Goal: Task Accomplishment & Management: Manage account settings

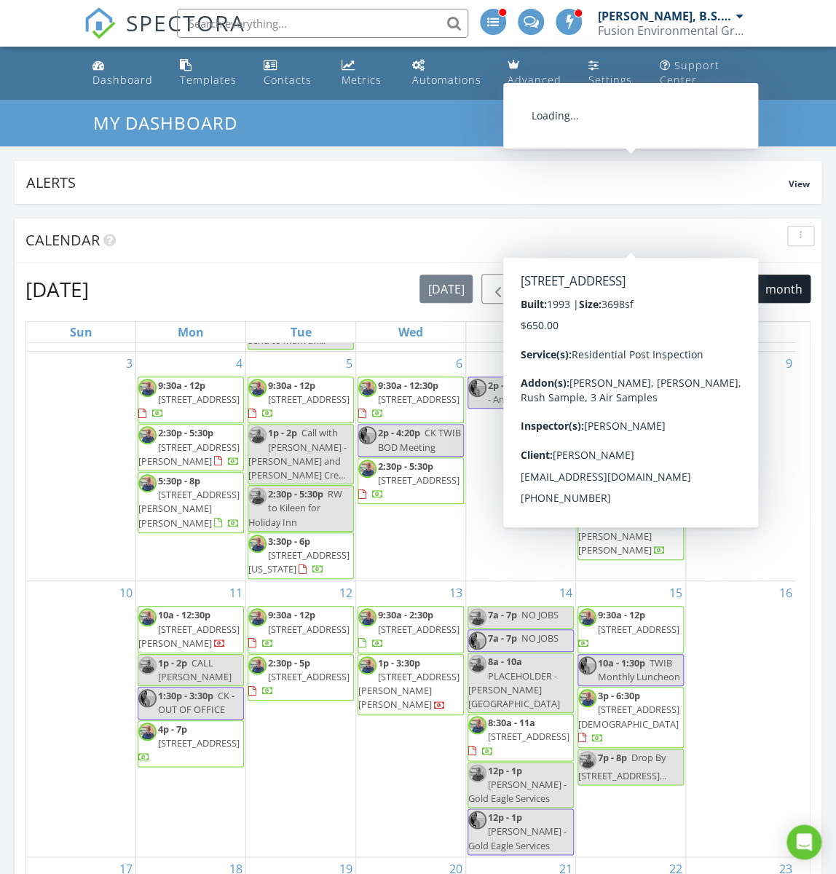
scroll to position [338, 0]
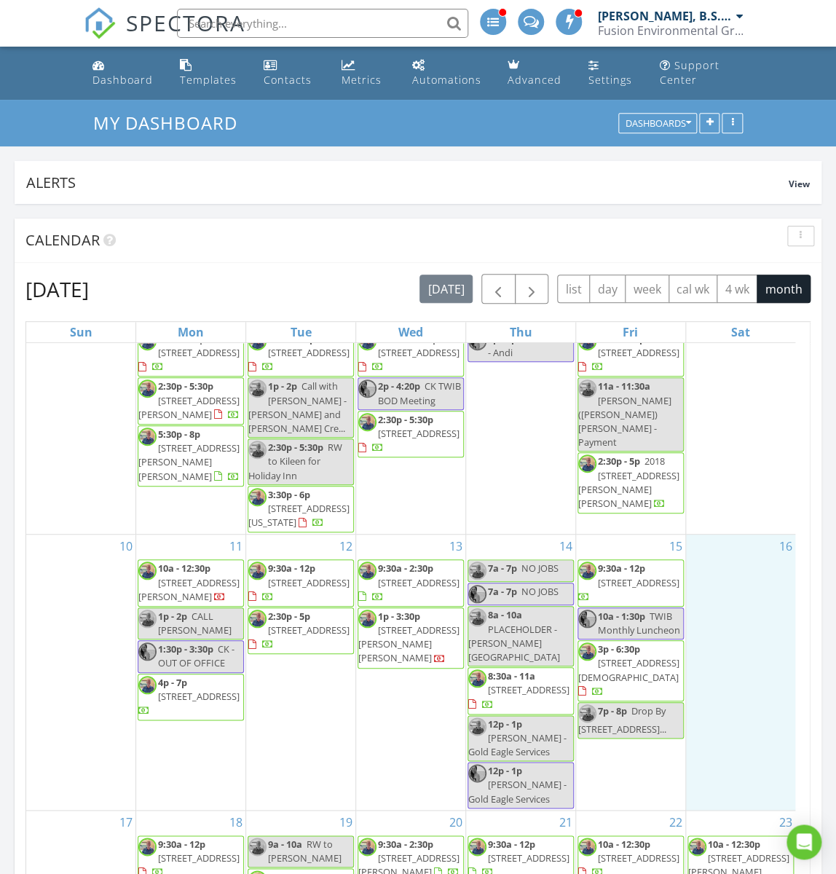
click at [781, 605] on div "16" at bounding box center [740, 672] width 109 height 275
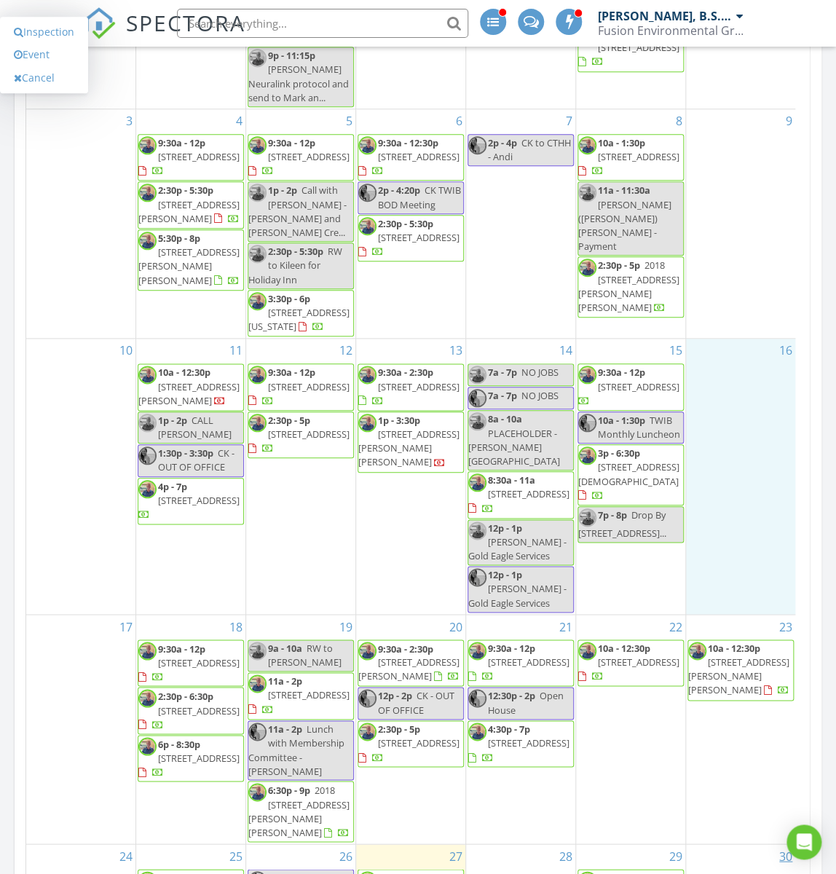
scroll to position [144, 0]
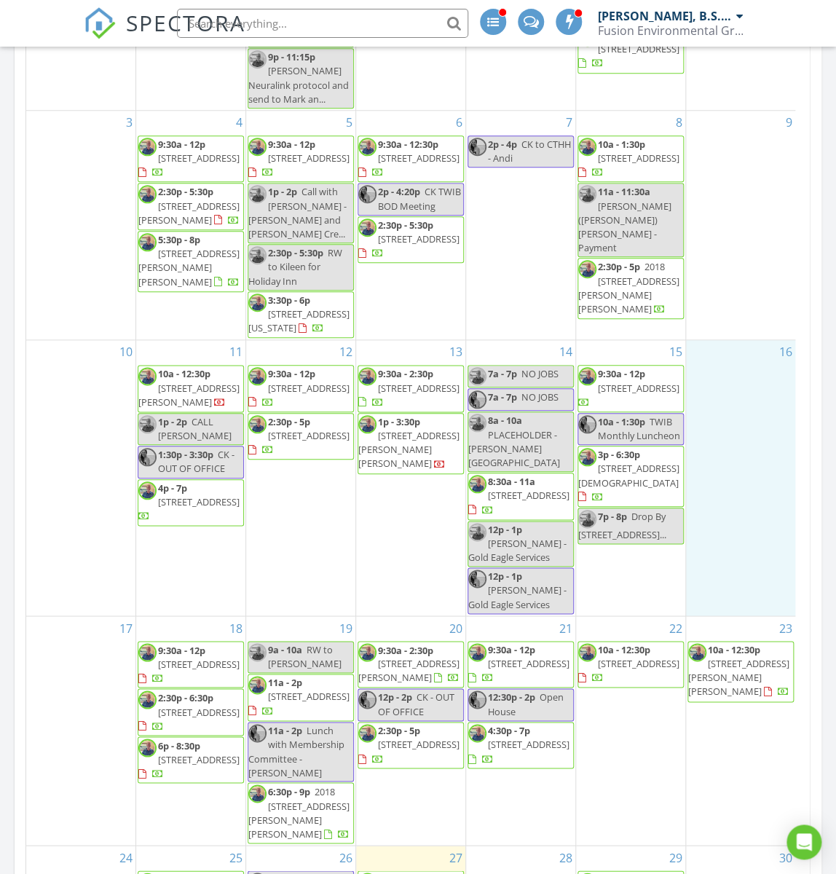
click at [342, 20] on input "text" at bounding box center [322, 23] width 291 height 29
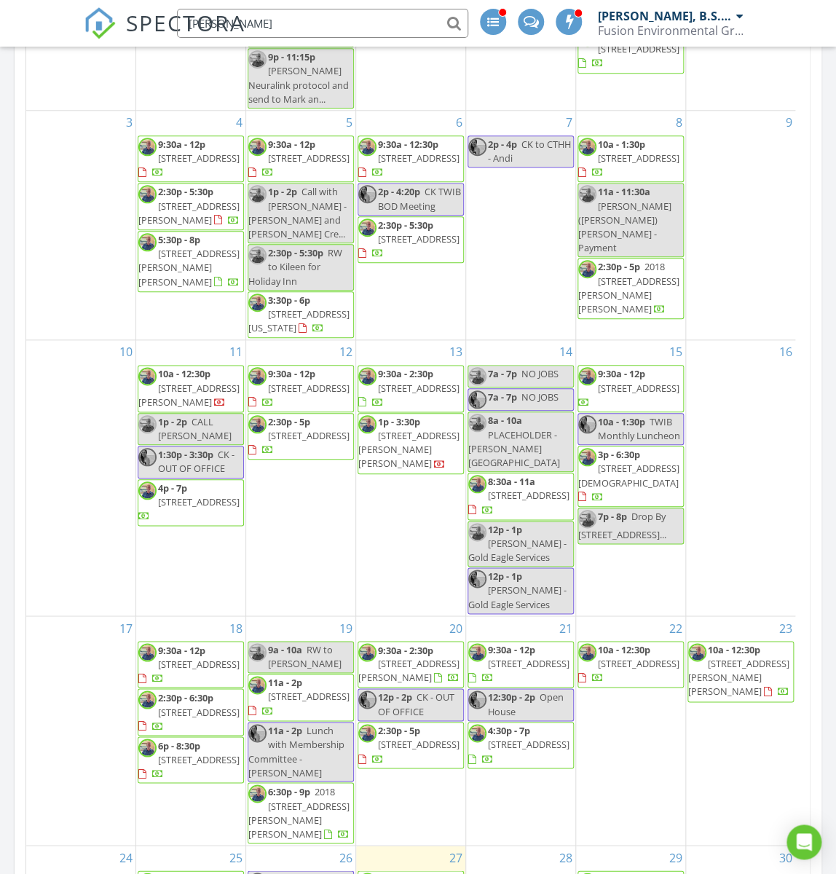
type input "kendra"
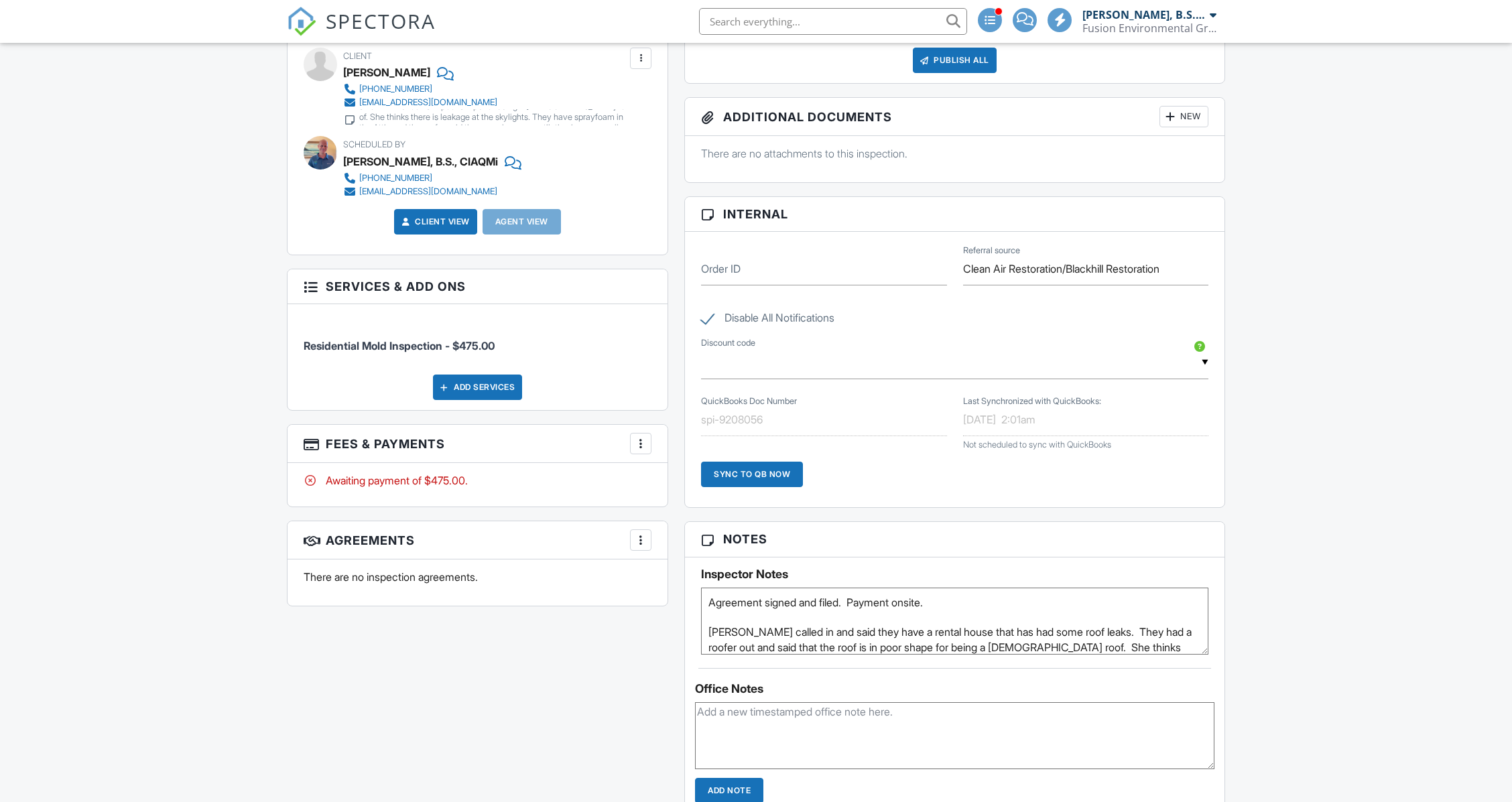
click at [646, 444] on div at bounding box center [641, 443] width 14 height 14
click at [687, 486] on li "Edit Fees & Payments" at bounding box center [709, 484] width 140 height 33
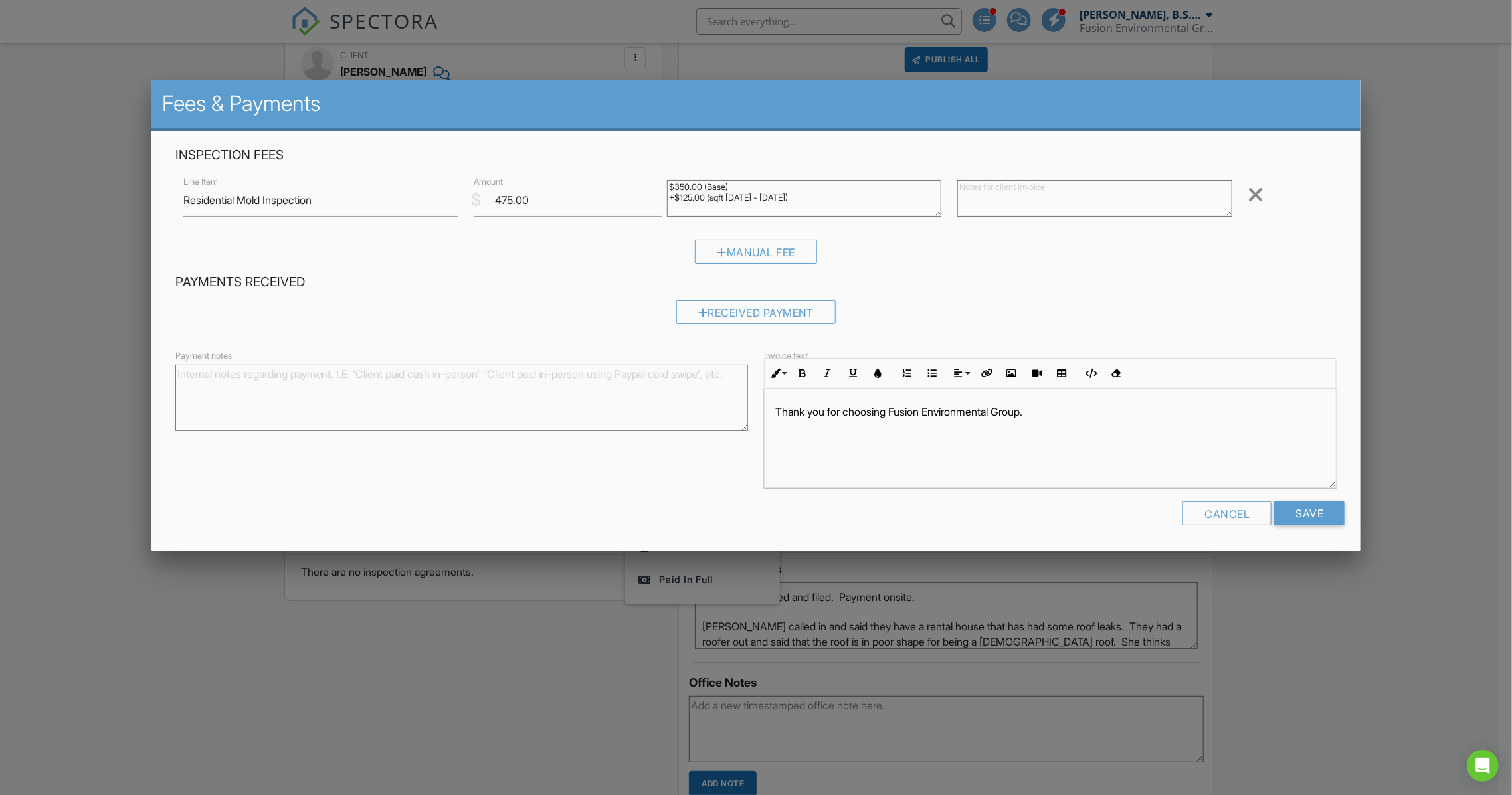
click at [5, 413] on div at bounding box center [756, 430] width 1512 height 994
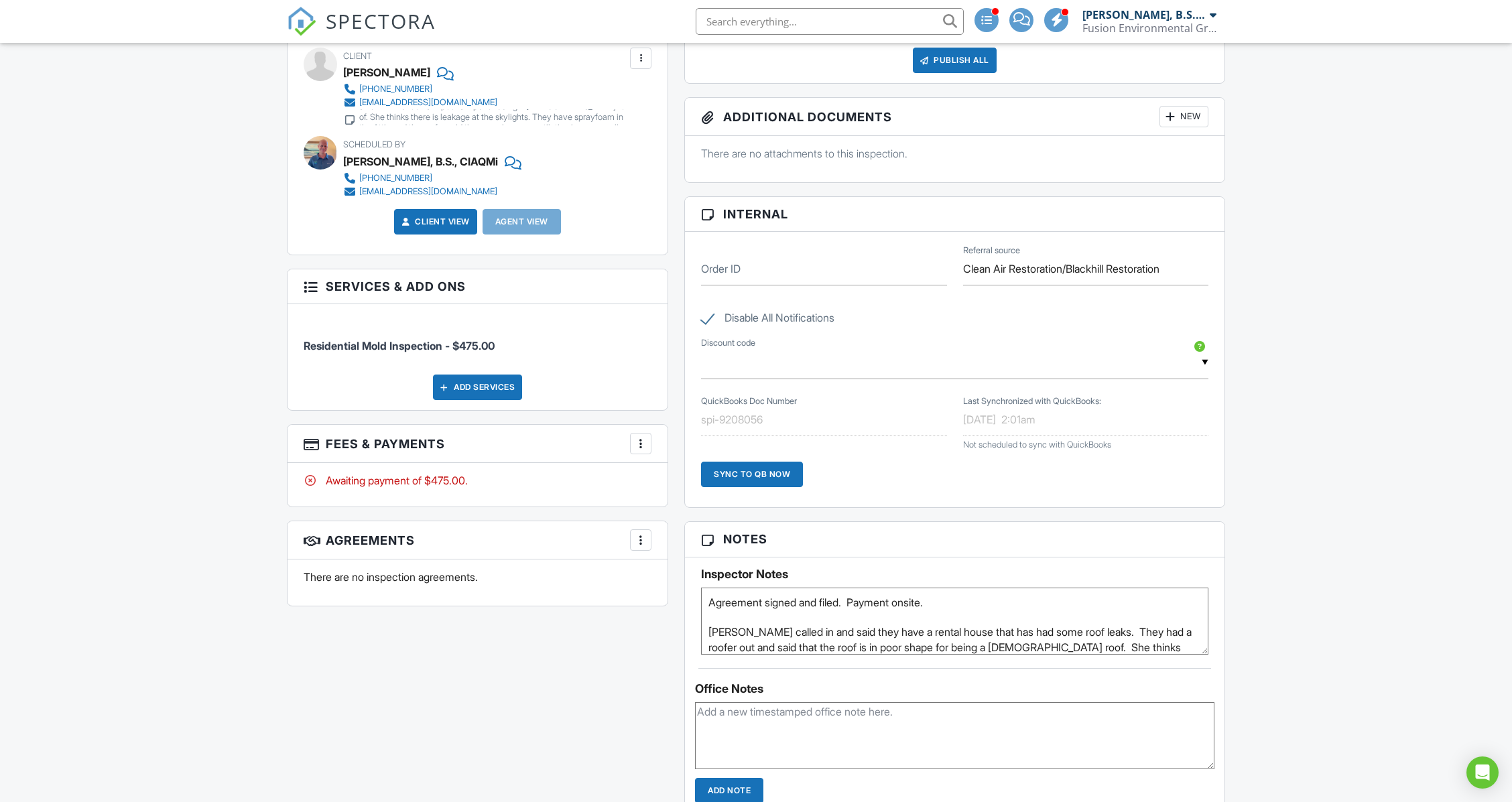
click at [641, 442] on div at bounding box center [641, 443] width 14 height 14
click at [707, 487] on li "Edit Fees & Payments" at bounding box center [709, 484] width 140 height 33
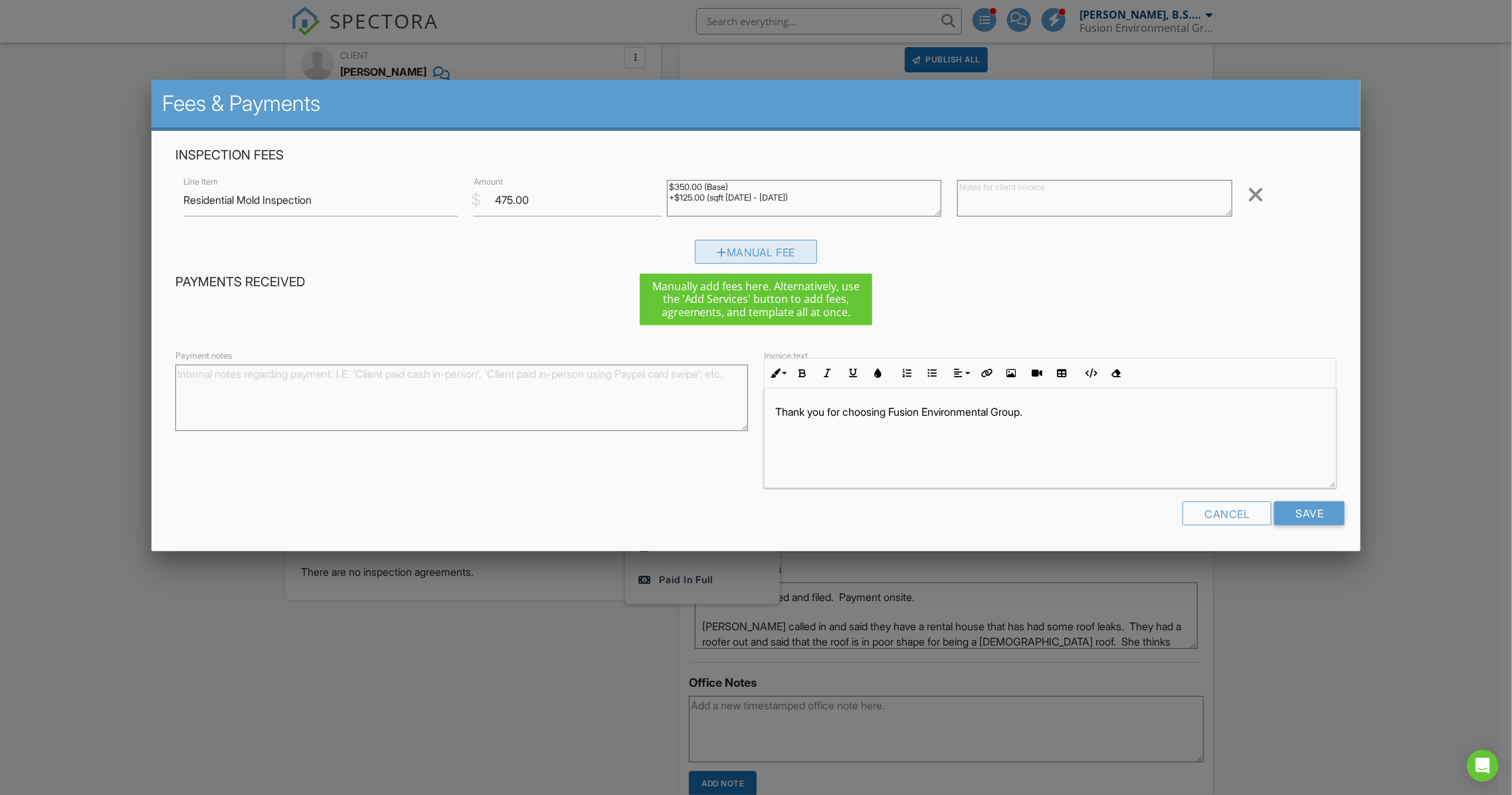
click at [780, 253] on div "Manual Fee" at bounding box center [756, 252] width 122 height 24
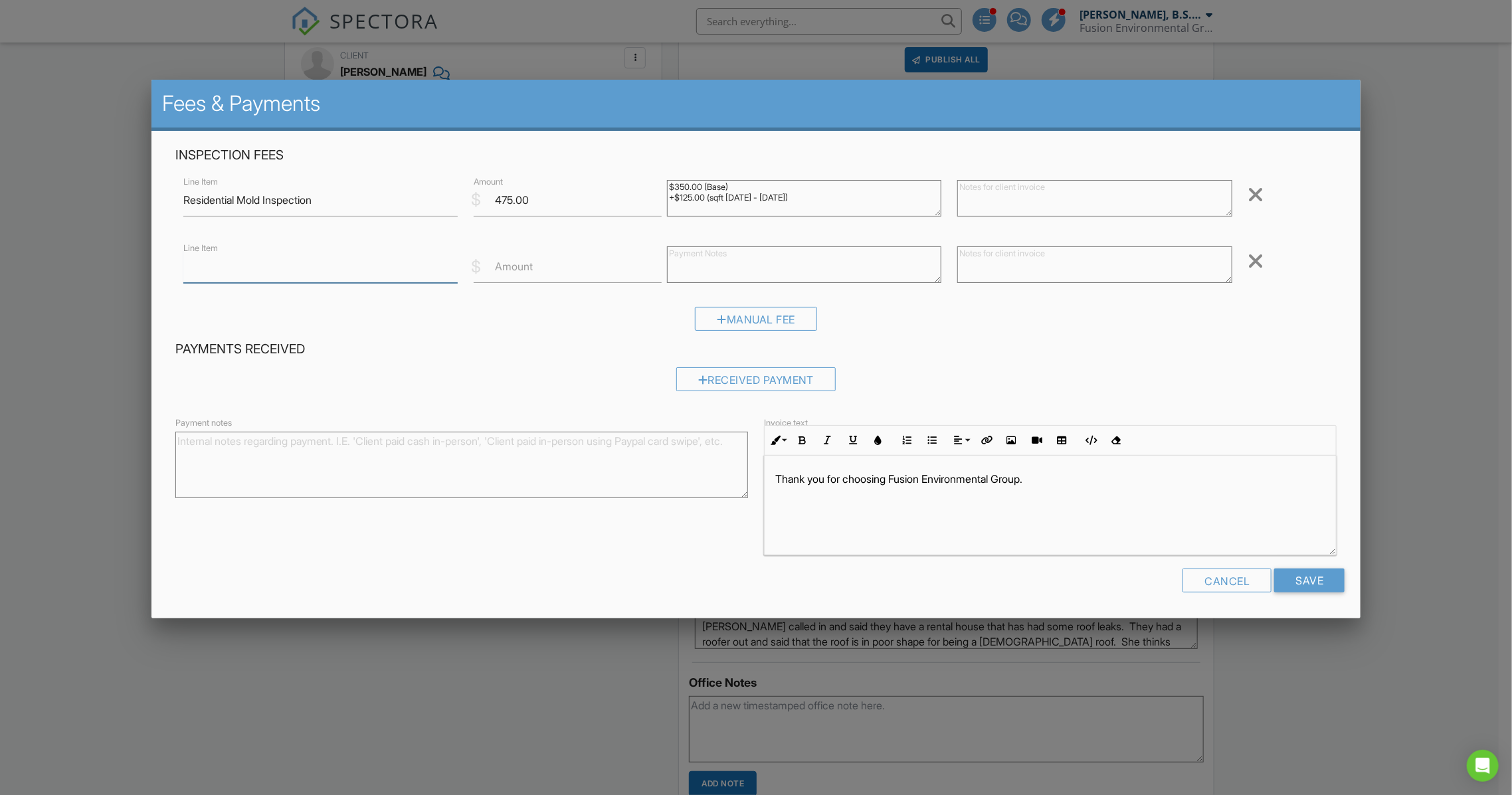
click at [303, 272] on input "Line Item" at bounding box center [320, 267] width 274 height 33
type input "Portion of inspeciton not payed"
type input "-175.00"
click at [1312, 586] on input "Save" at bounding box center [1309, 581] width 70 height 24
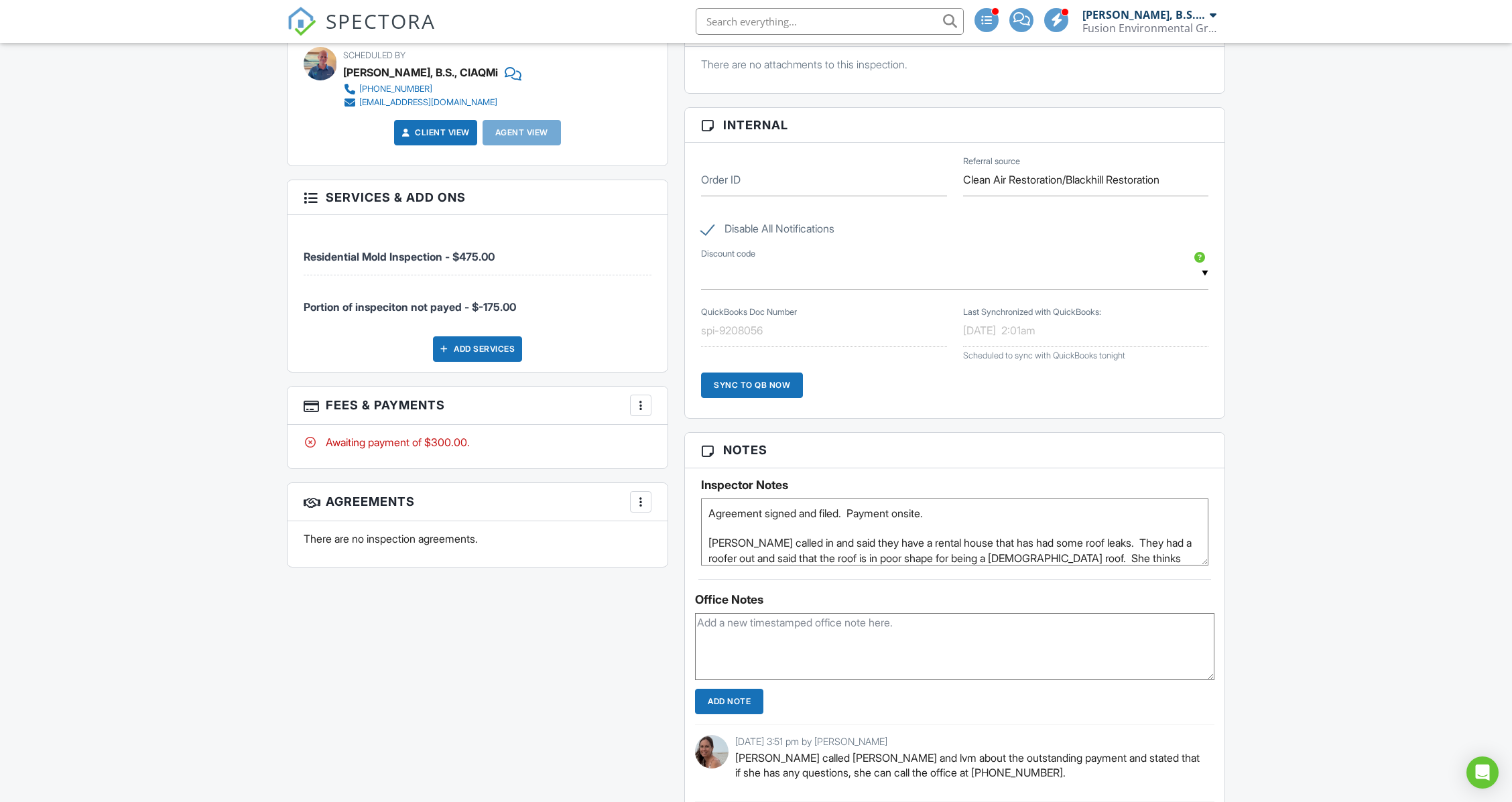
click at [643, 406] on div at bounding box center [641, 405] width 14 height 14
click at [1395, 188] on div "Dashboard Templates Contacts Metrics Automations Advanced Settings Support Cent…" at bounding box center [756, 443] width 1512 height 2229
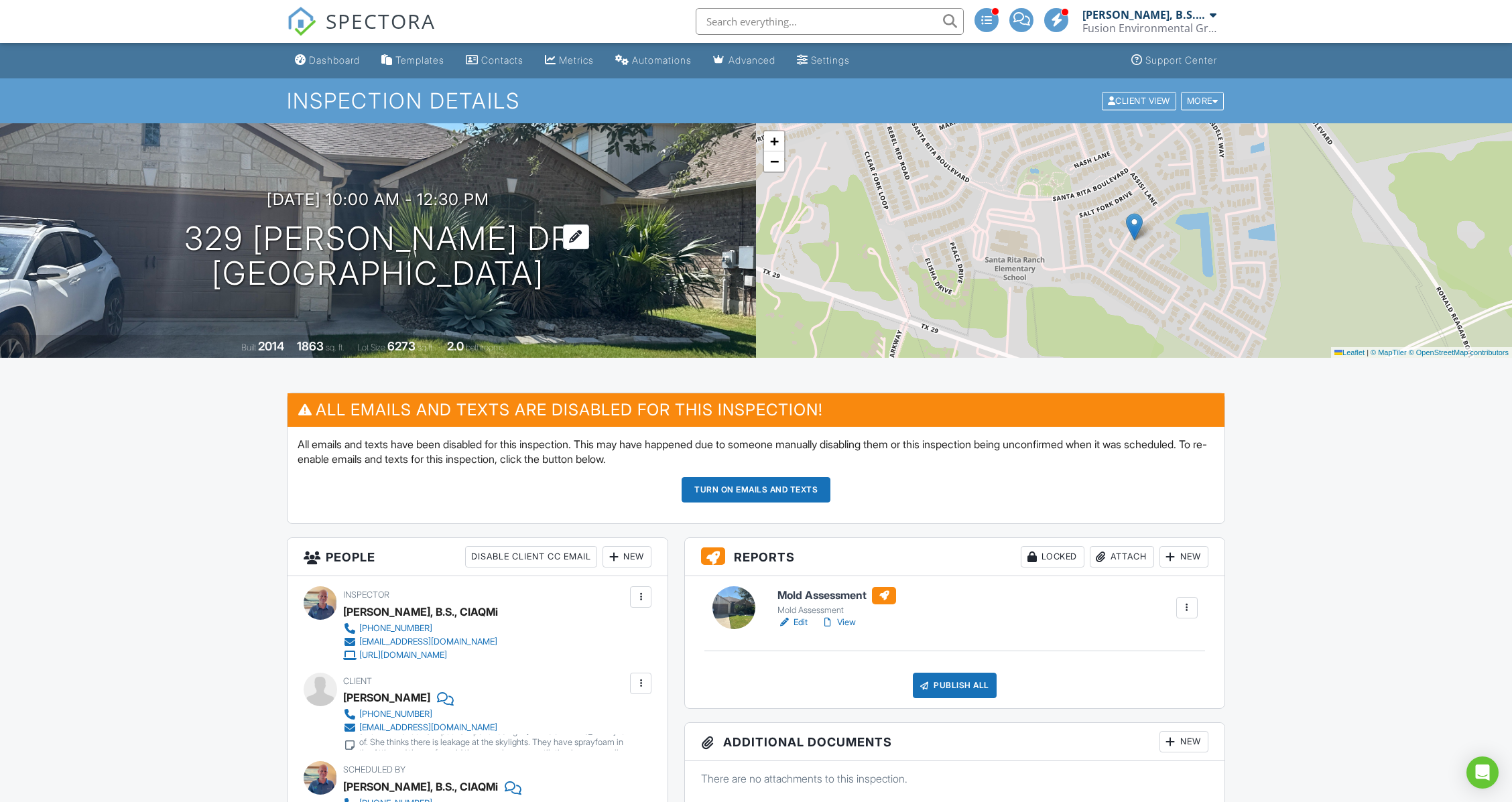
click at [391, 243] on h1 "329 Peggy Dr Liberty Hill, TX 78642" at bounding box center [378, 256] width 388 height 71
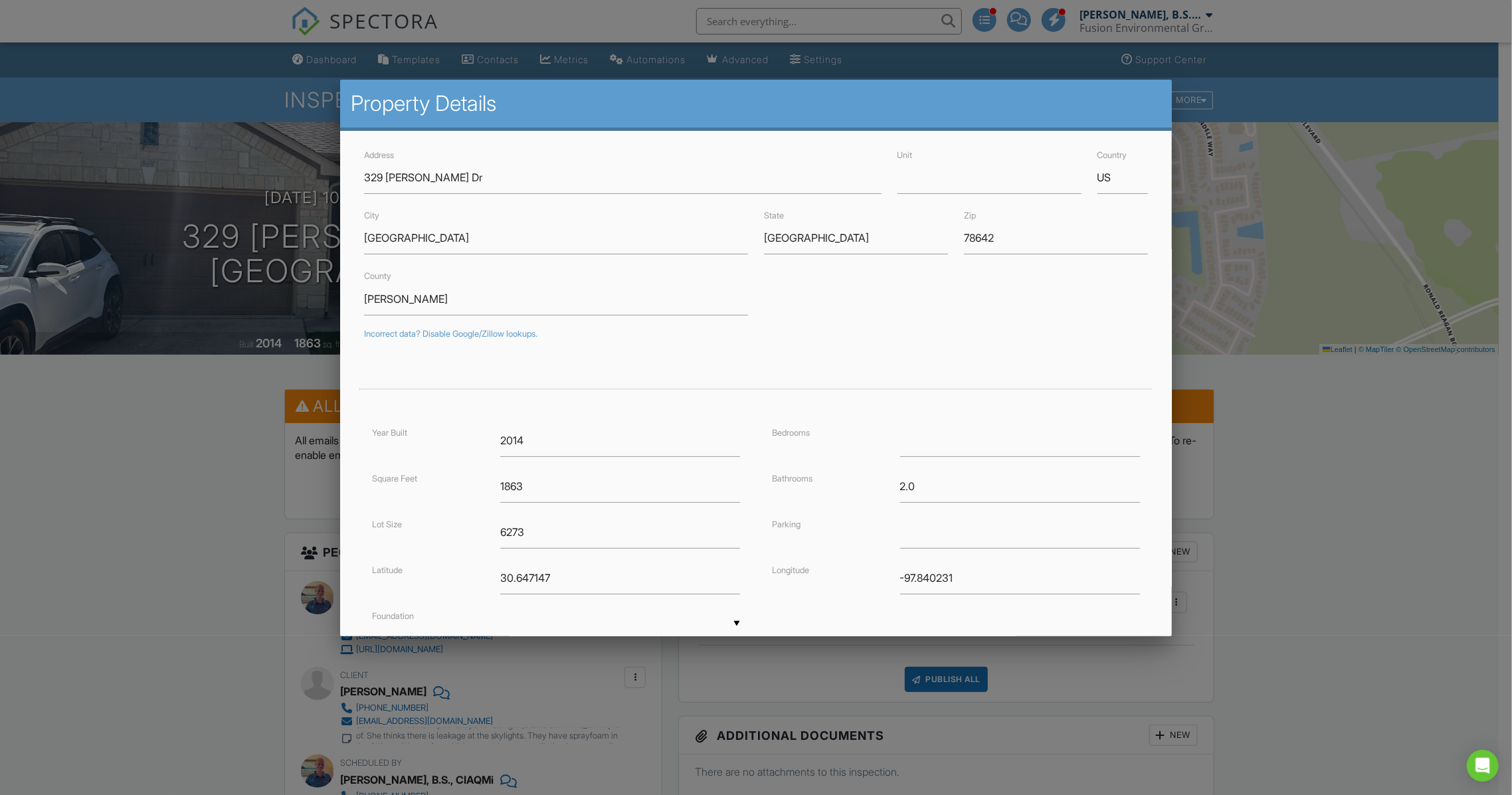
click at [182, 104] on div at bounding box center [756, 430] width 1512 height 994
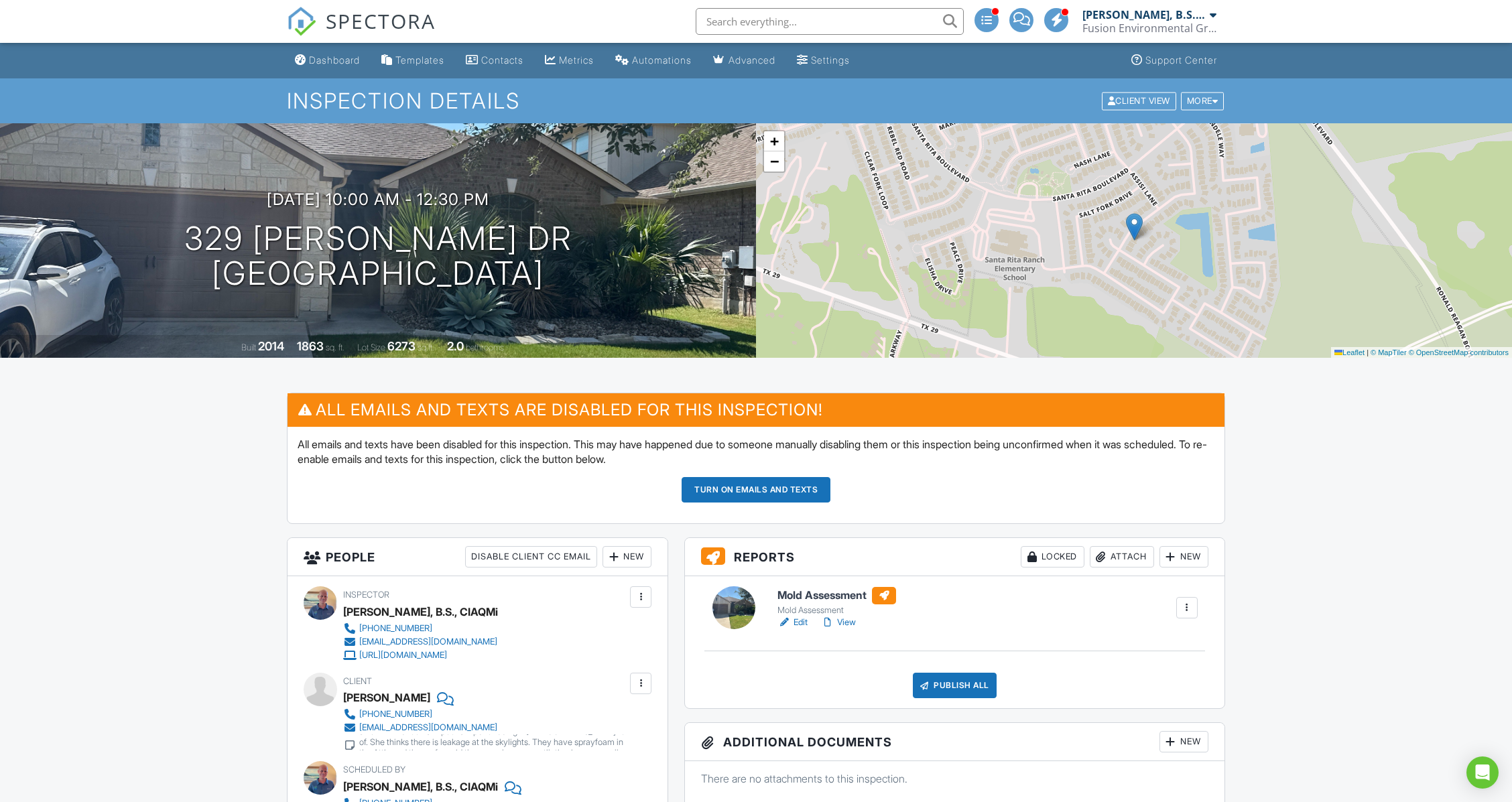
click at [783, 11] on input "text" at bounding box center [829, 21] width 268 height 27
click at [783, 24] on input "lafl" at bounding box center [829, 21] width 268 height 27
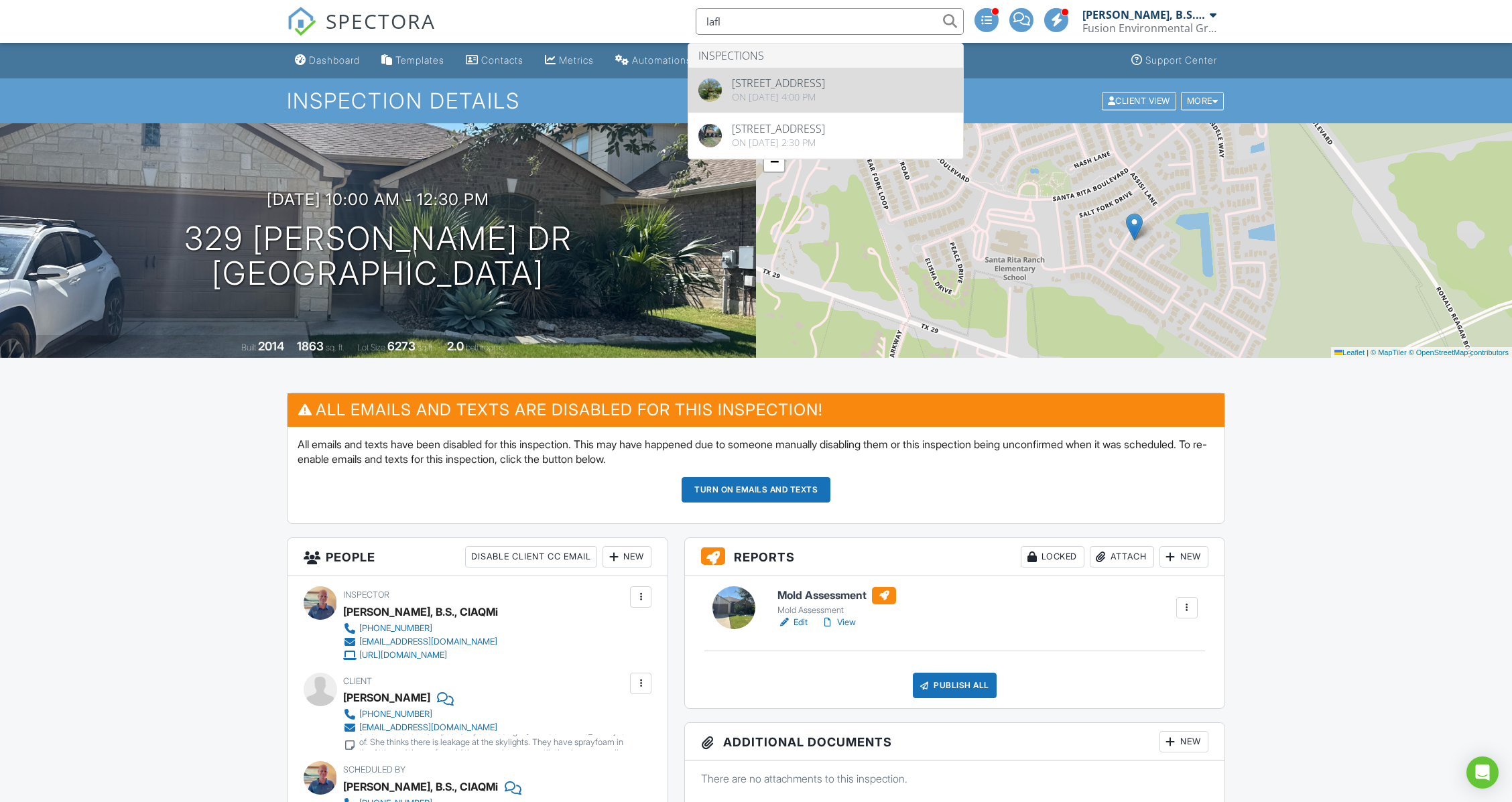
type input "lafl"
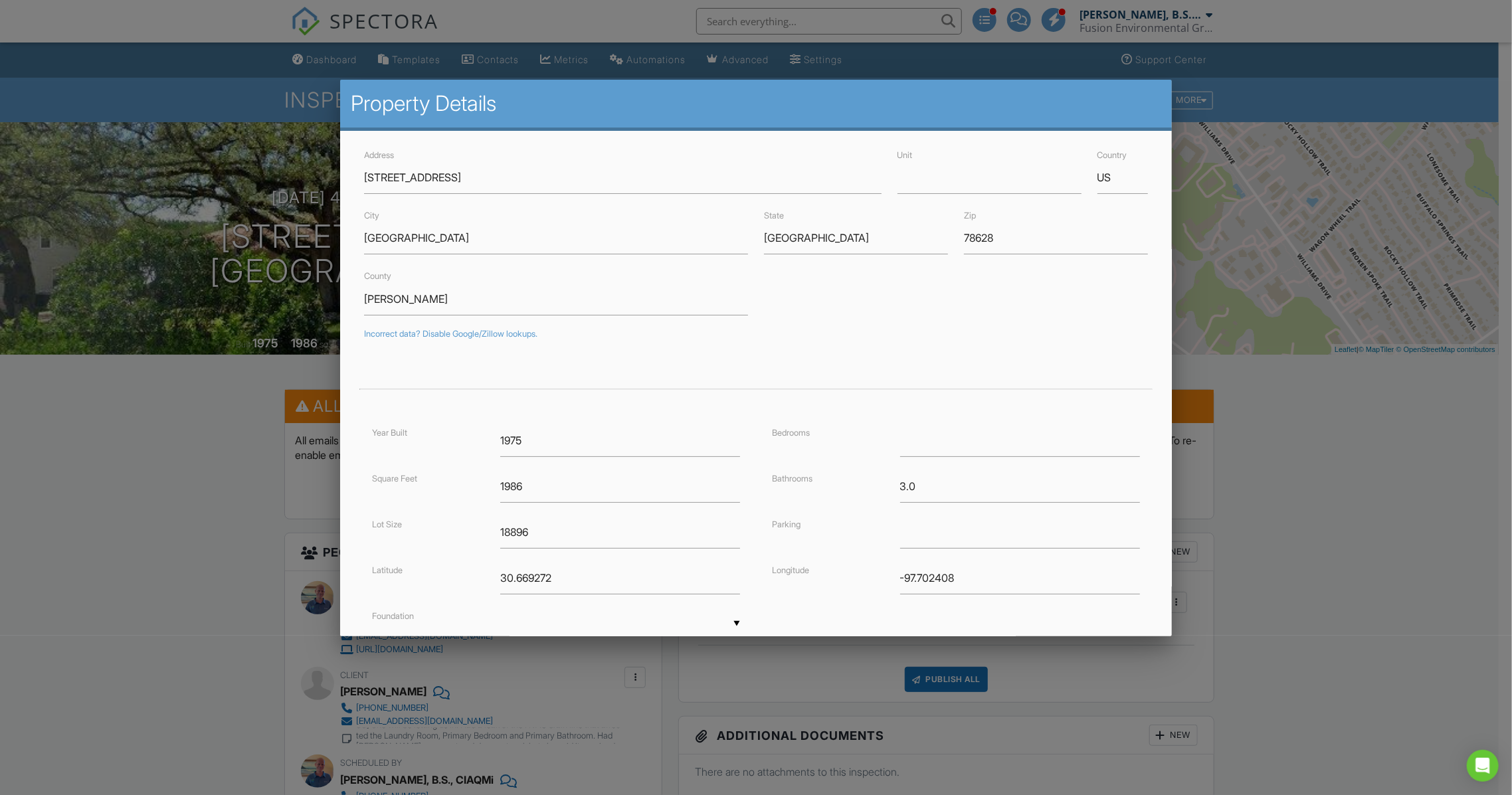
click at [168, 149] on div at bounding box center [756, 430] width 1512 height 994
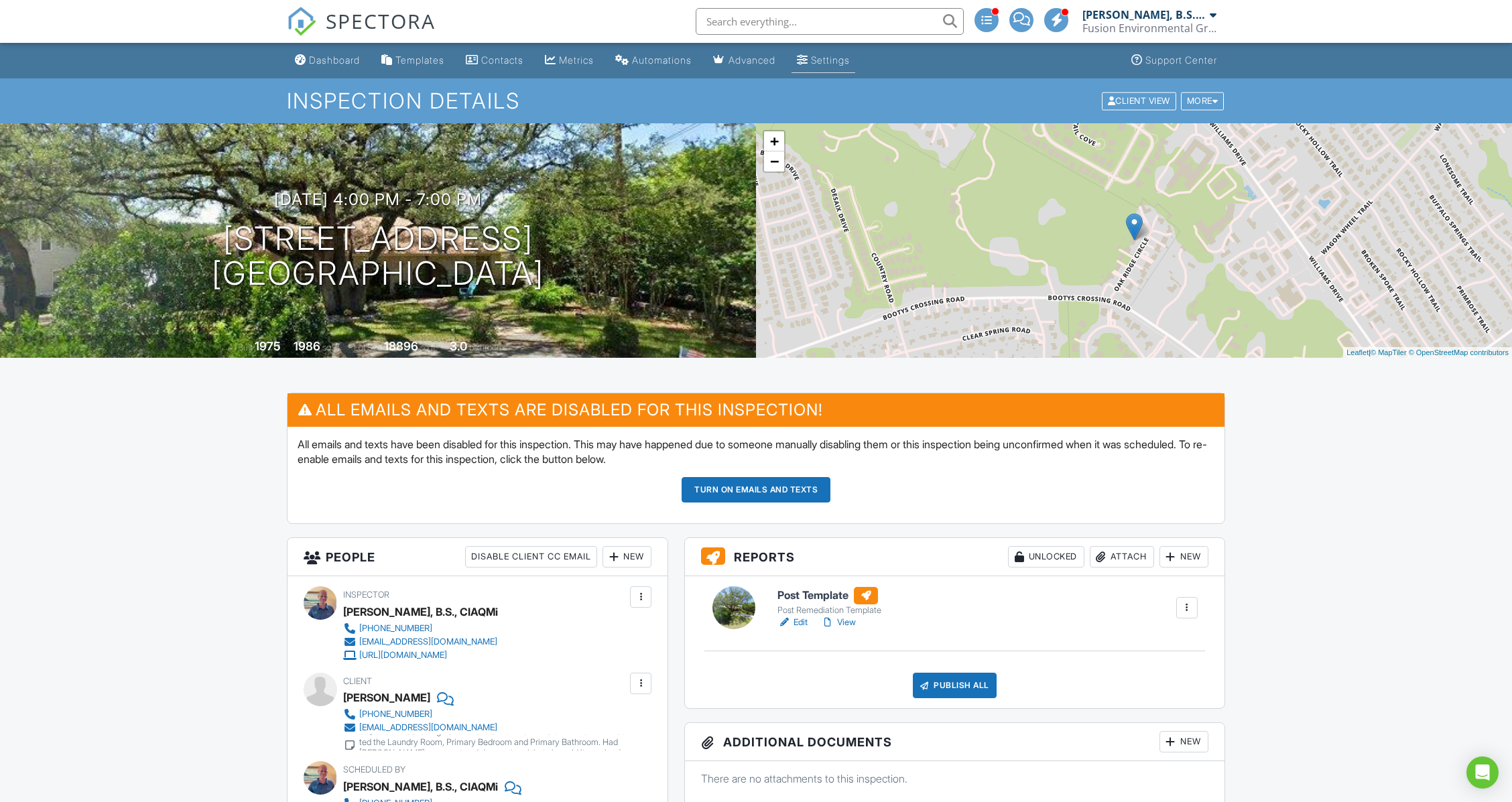
click at [850, 61] on div "Settings" at bounding box center [830, 60] width 39 height 11
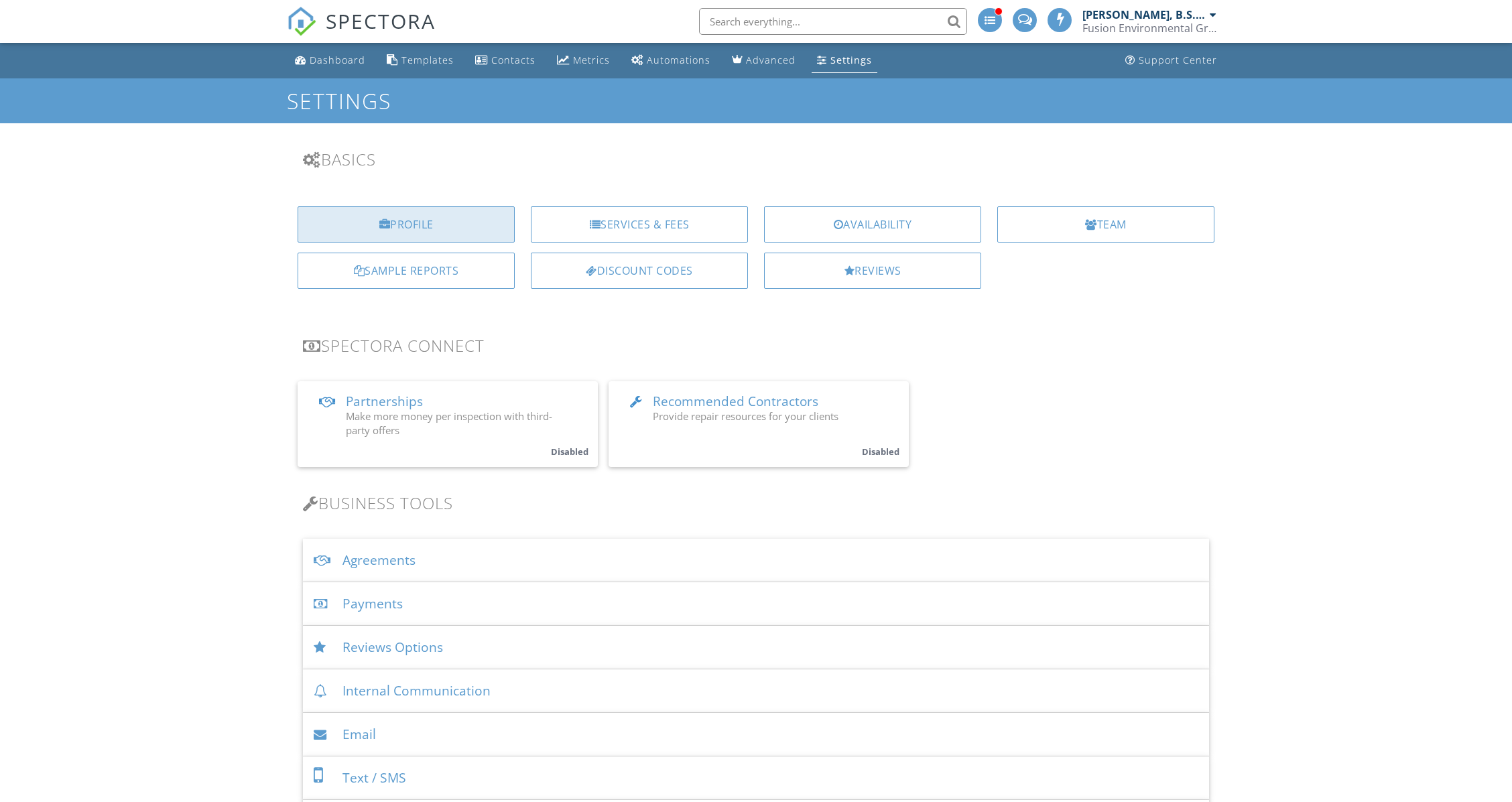
click at [391, 232] on div "Profile" at bounding box center [406, 223] width 217 height 36
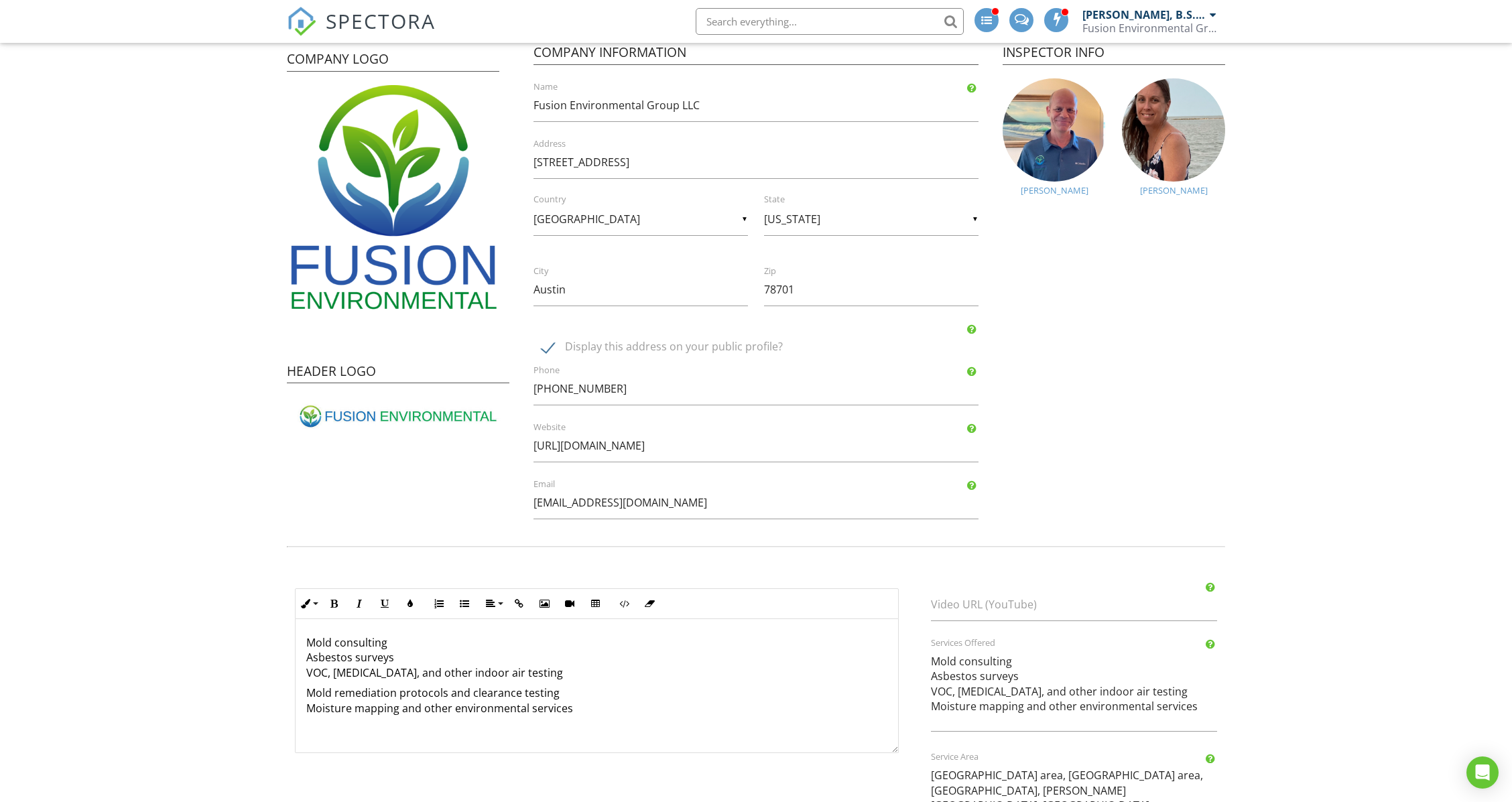
scroll to position [56, 0]
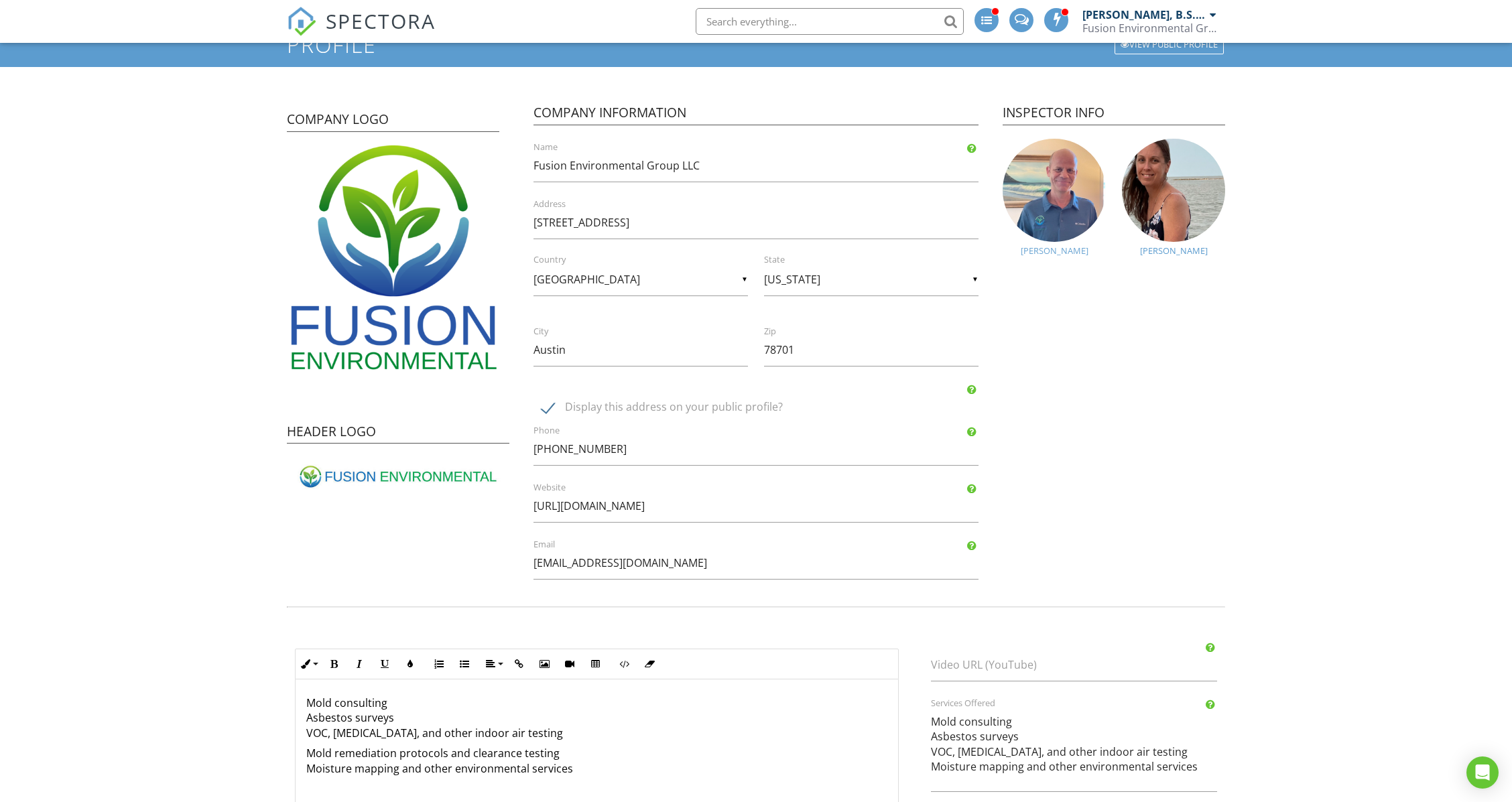
click at [1068, 225] on img at bounding box center [1055, 190] width 103 height 103
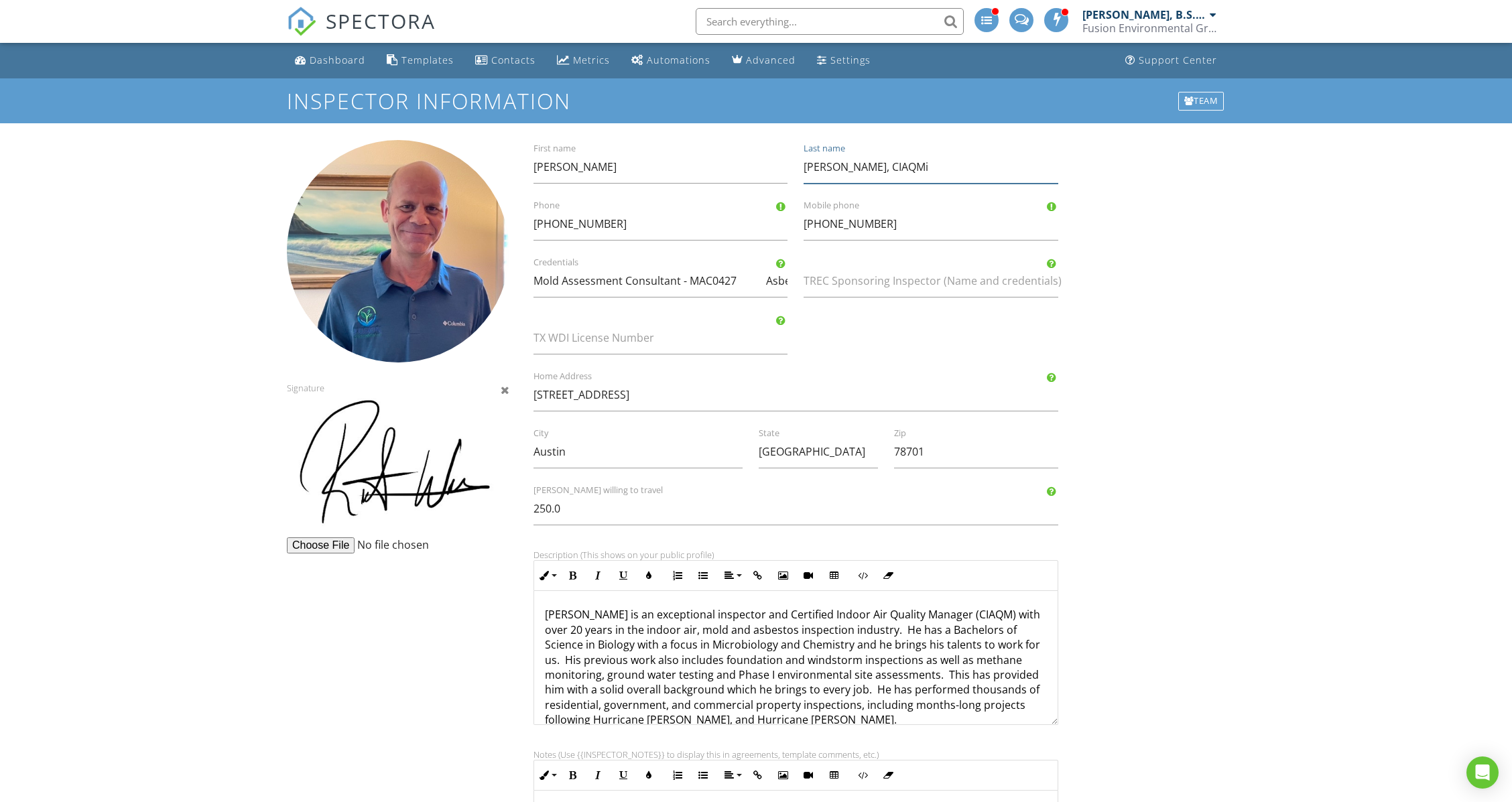
click at [926, 169] on input "Weir, B.S., CIAQMi" at bounding box center [930, 167] width 254 height 33
type input "[PERSON_NAME], CIAQM"
click at [1178, 209] on div "Signature Rick First name Weir, B.S., CIAQM Last name 512-229-1199 Phone 512-22…" at bounding box center [756, 574] width 954 height 868
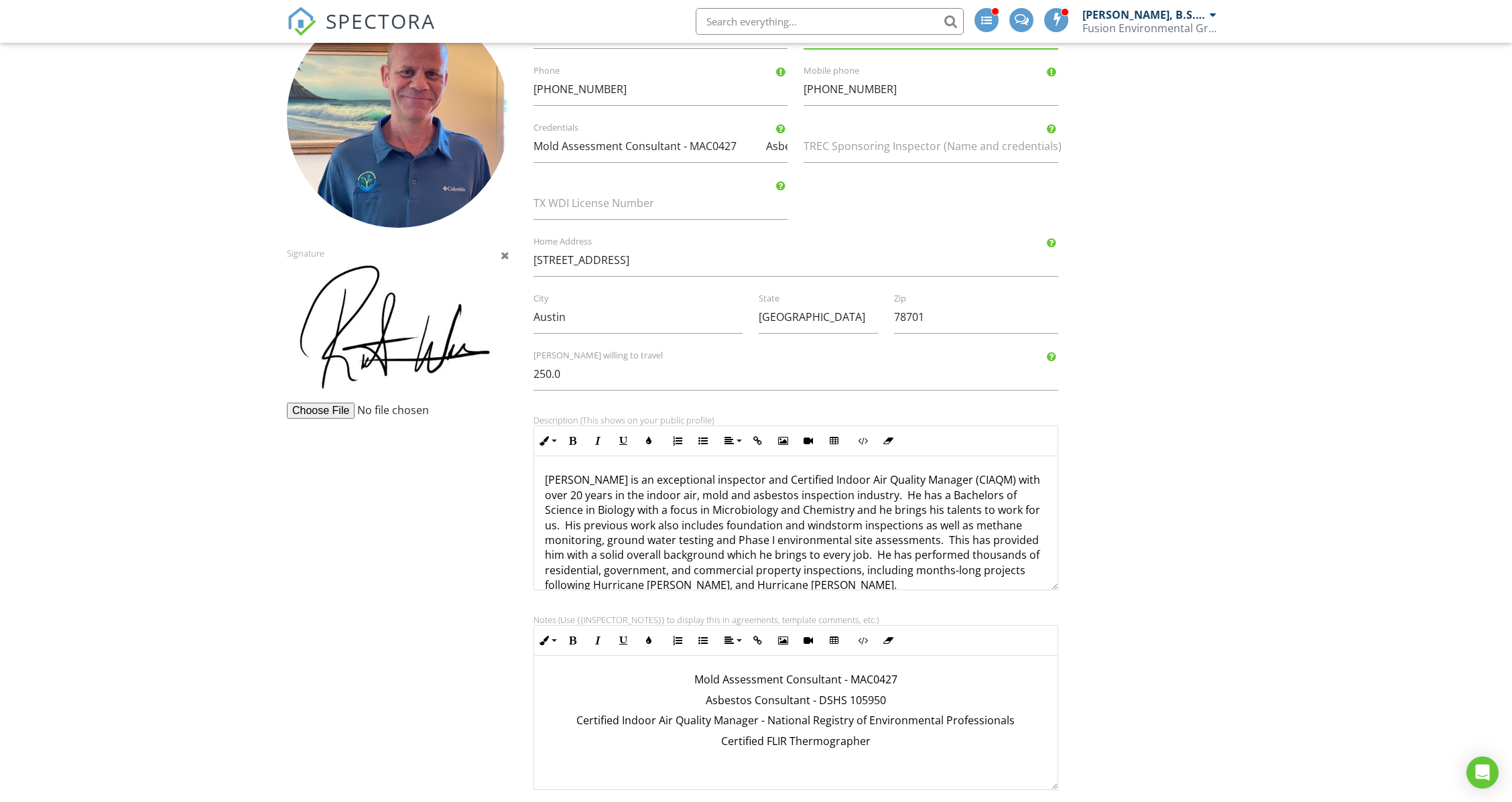
scroll to position [219, 0]
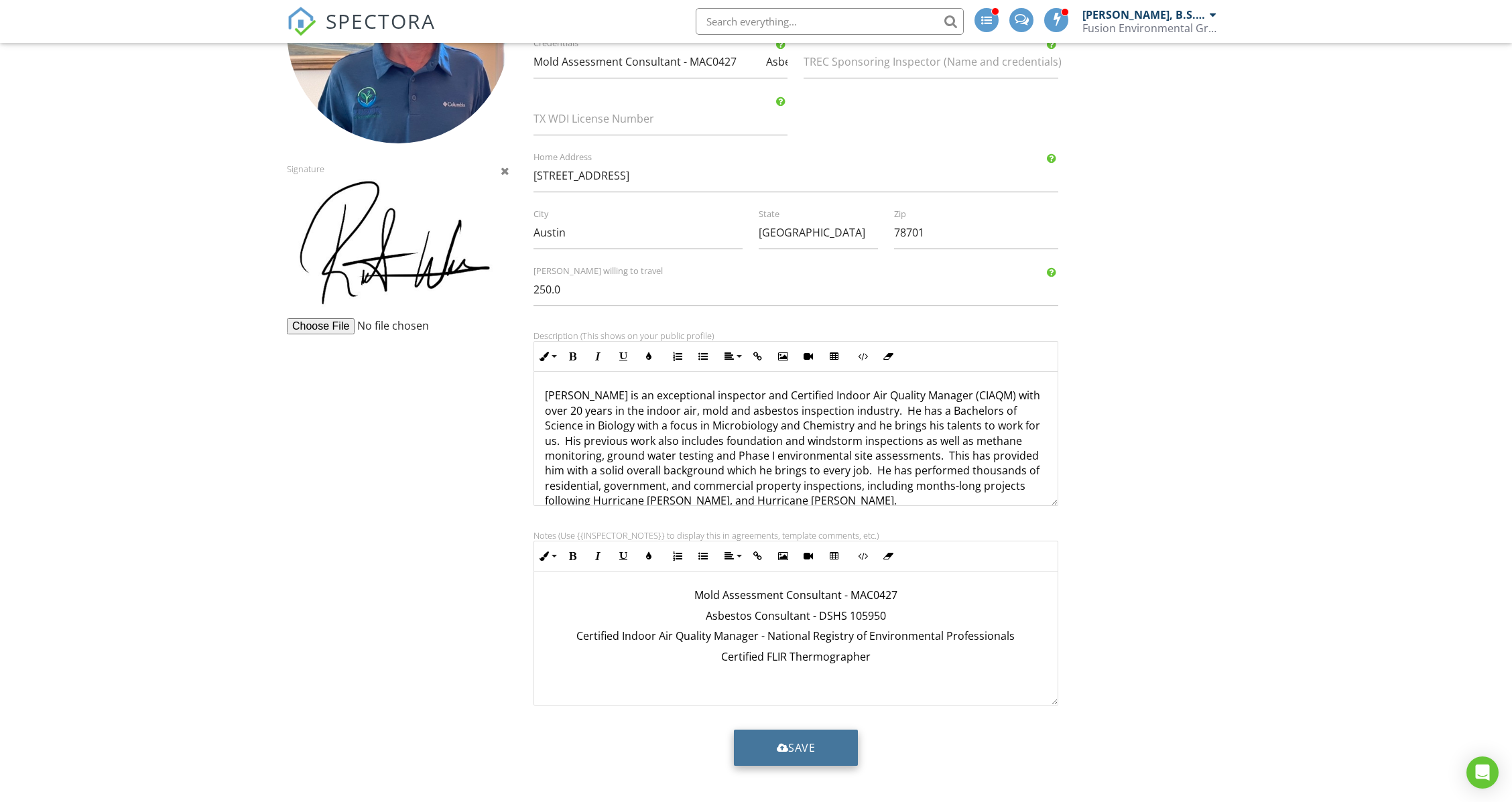
click at [789, 747] on button "Save" at bounding box center [796, 747] width 124 height 36
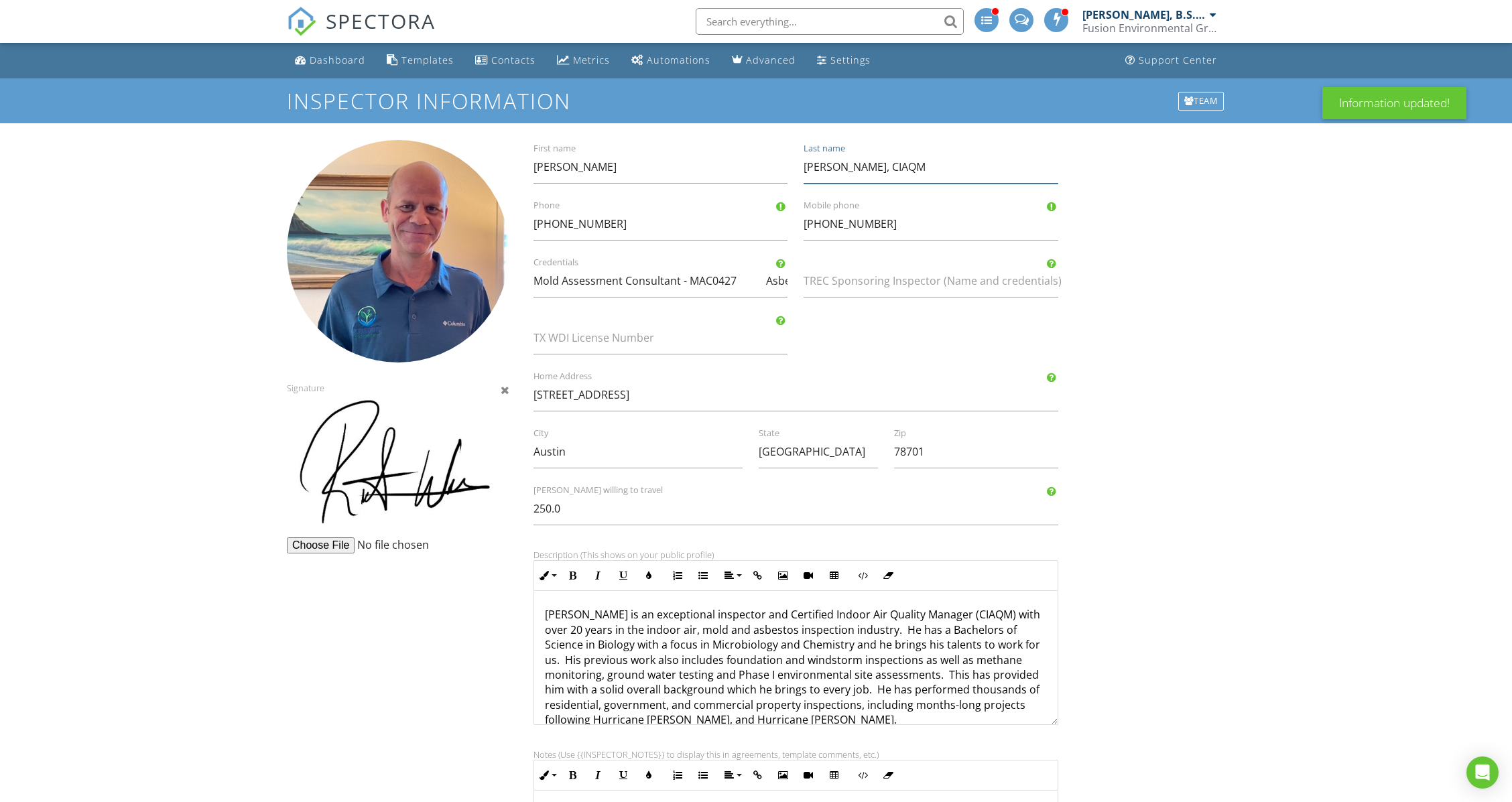
click at [824, 169] on input "[PERSON_NAME], CIAQM" at bounding box center [930, 167] width 254 height 33
drag, startPoint x: 894, startPoint y: 165, endPoint x: 766, endPoint y: 164, distance: 128.0
click at [767, 164] on div "Rick First name Weir, B.S., CIAQM Last name 512-229-1199 Phone 512-229-1199 Mob…" at bounding box center [795, 574] width 557 height 868
click at [853, 169] on input "Weir, B.S., CIAQM" at bounding box center [930, 167] width 254 height 33
click at [896, 165] on input "Weir, B.S., CIAQM" at bounding box center [930, 167] width 254 height 33
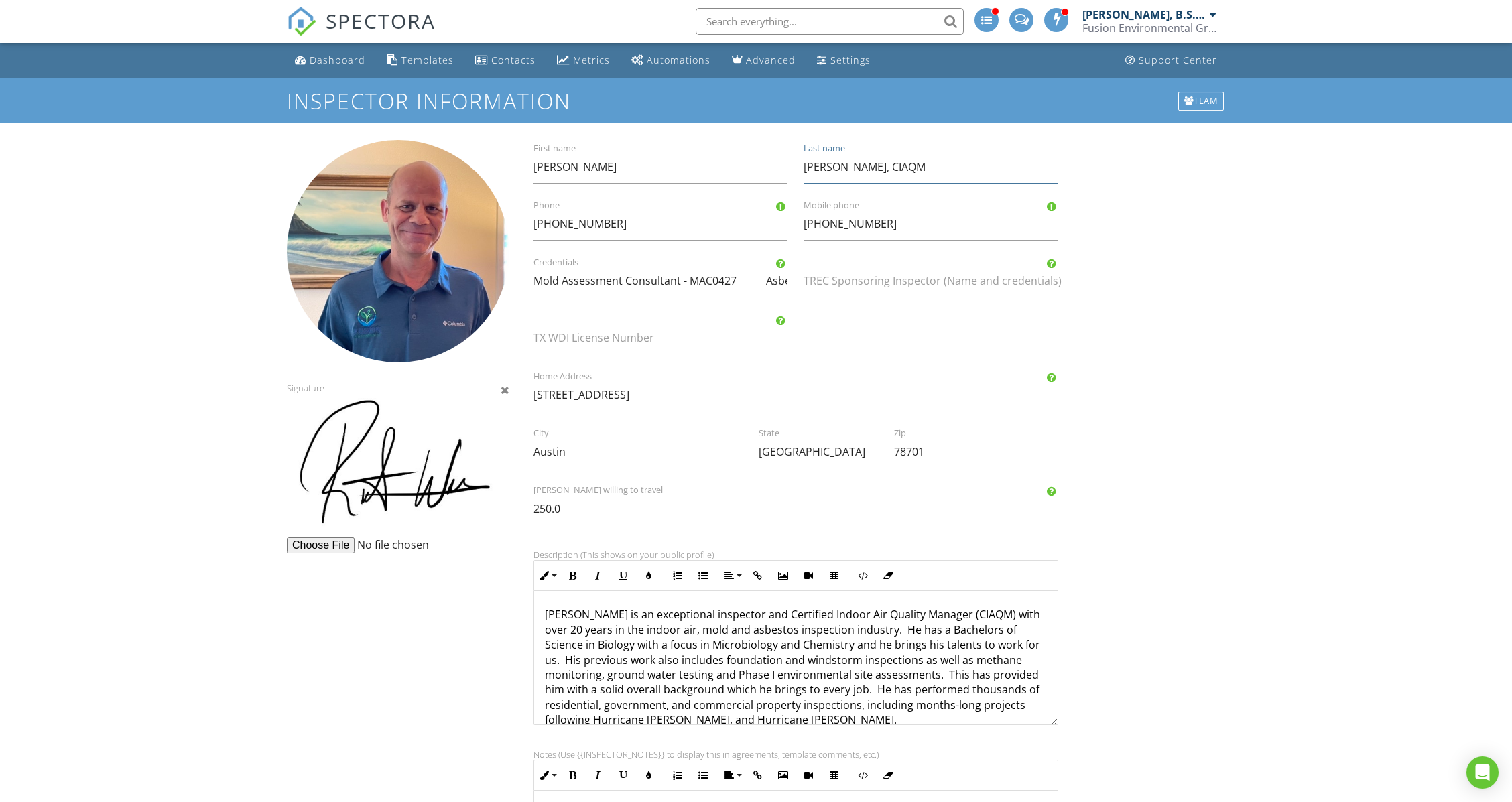
click at [901, 171] on input "Weir, B.S., CIAQM" at bounding box center [930, 167] width 254 height 33
click at [880, 166] on input "Weir, B.S., CIAQM" at bounding box center [930, 167] width 254 height 33
drag, startPoint x: 842, startPoint y: 168, endPoint x: 910, endPoint y: 175, distance: 68.4
click at [910, 175] on input "[PERSON_NAME], CIAQM" at bounding box center [930, 167] width 254 height 33
drag, startPoint x: 897, startPoint y: 169, endPoint x: 824, endPoint y: 161, distance: 73.4
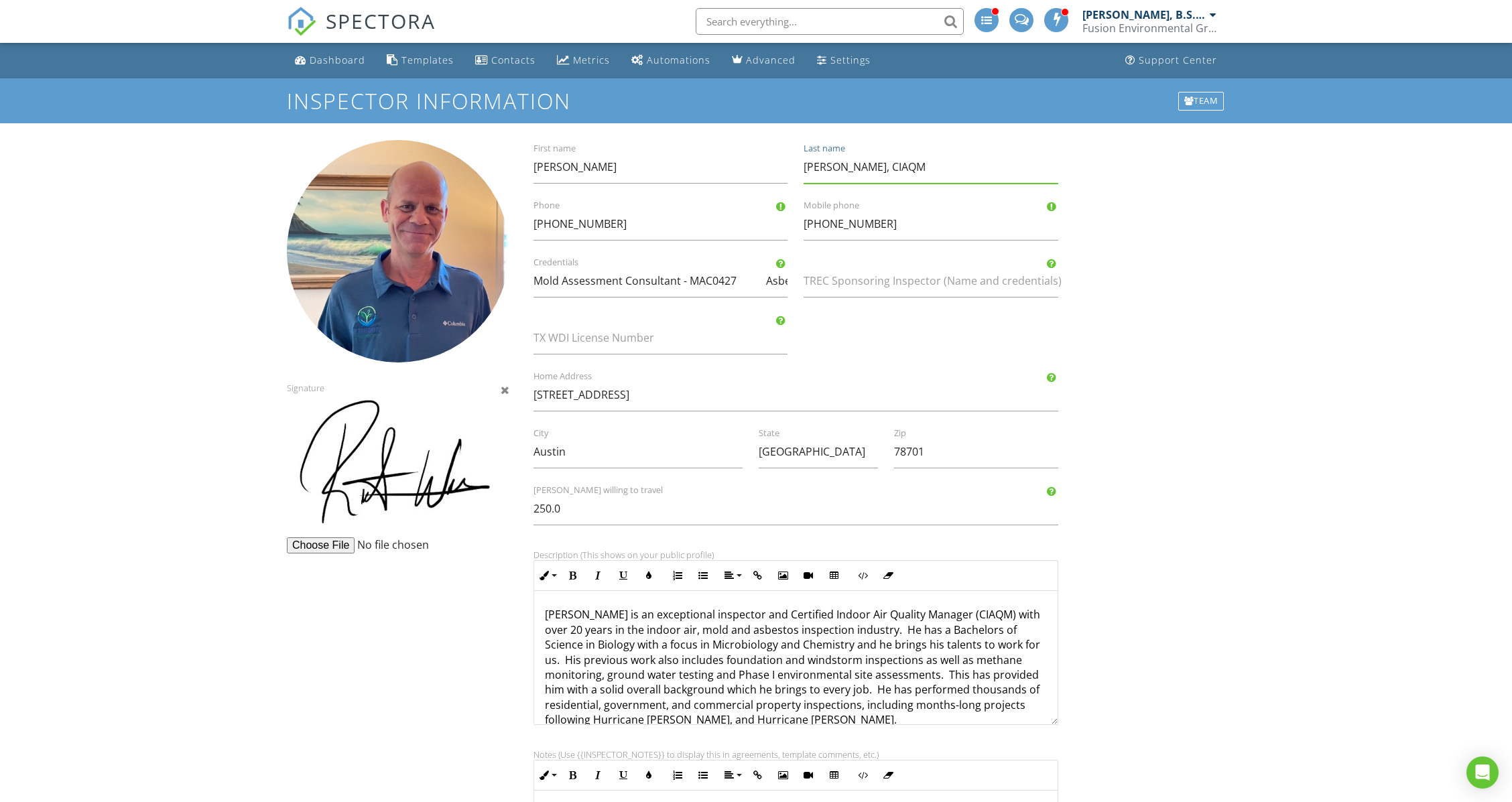
click at [824, 161] on input "[PERSON_NAME], CIAQM" at bounding box center [930, 167] width 254 height 33
click at [691, 278] on input "Mold Assessment Consultant - MAC0427 Asbestos Consultant - DSHS-105950 Certifie…" at bounding box center [661, 281] width 254 height 33
click at [340, 73] on link "Dashboard" at bounding box center [330, 60] width 81 height 25
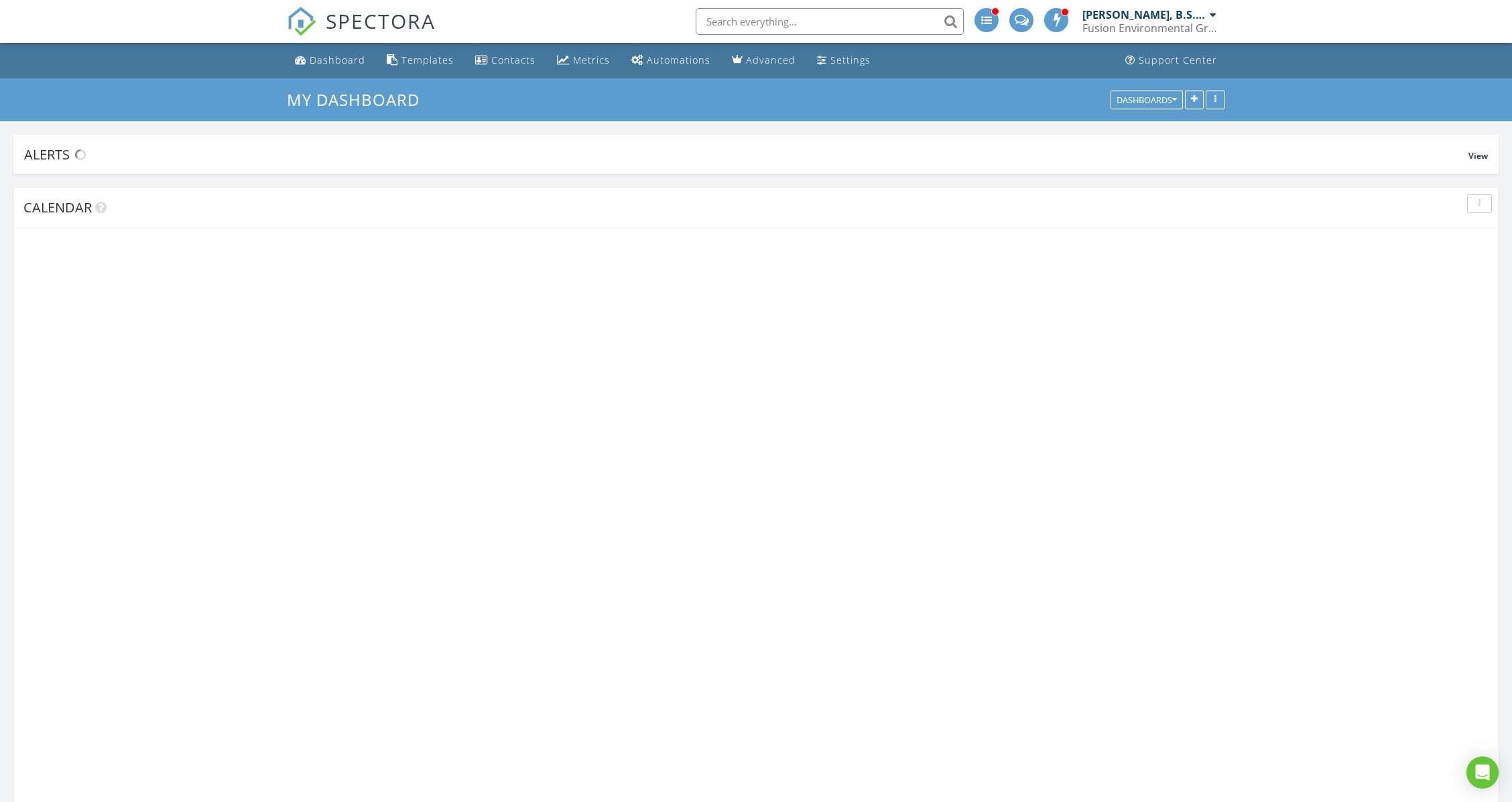
scroll to position [1648, 1540]
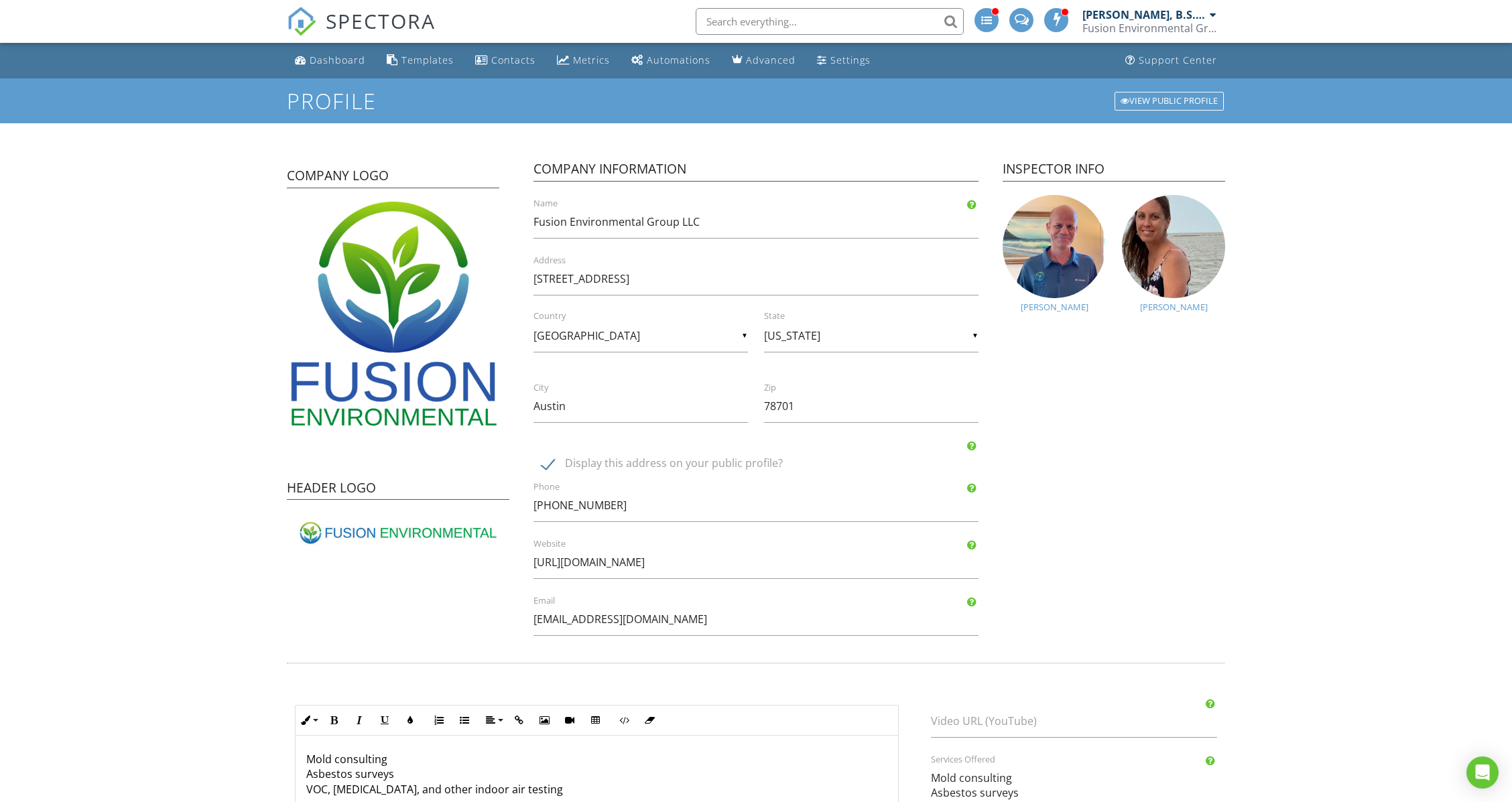
click at [312, 62] on div "Dashboard" at bounding box center [338, 60] width 55 height 13
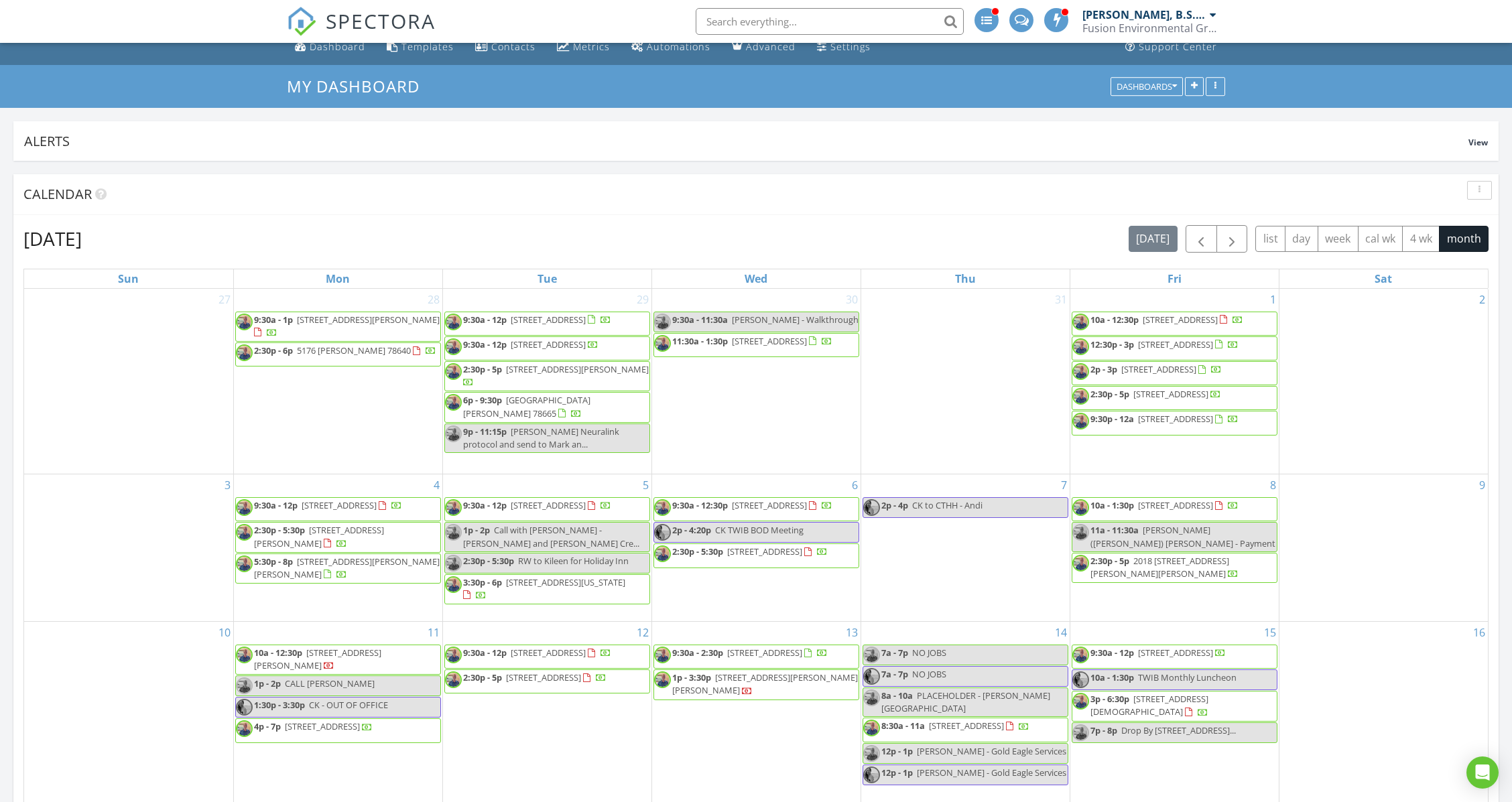
scroll to position [804, 0]
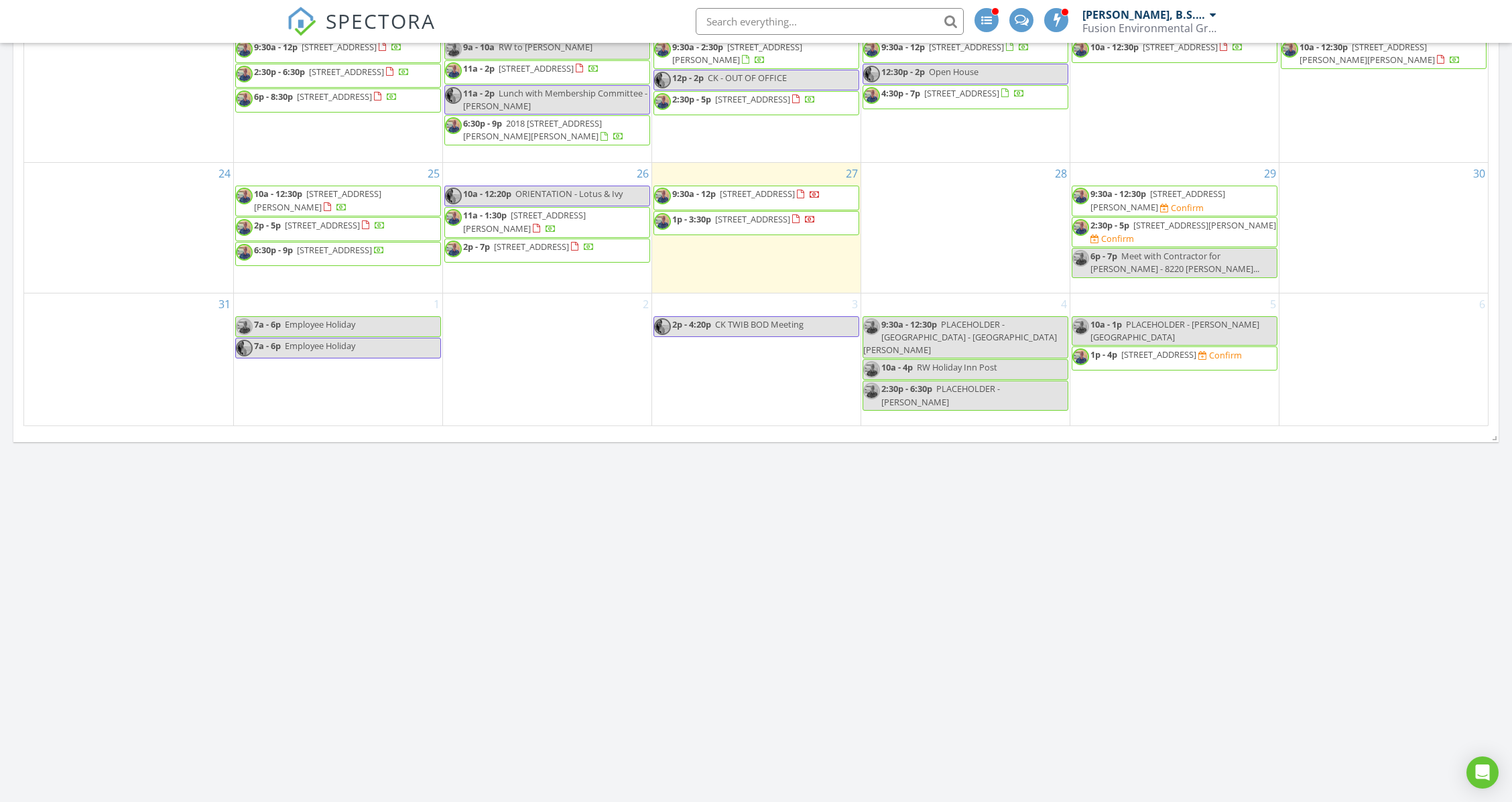
click at [764, 200] on span "[STREET_ADDRESS]" at bounding box center [757, 193] width 75 height 12
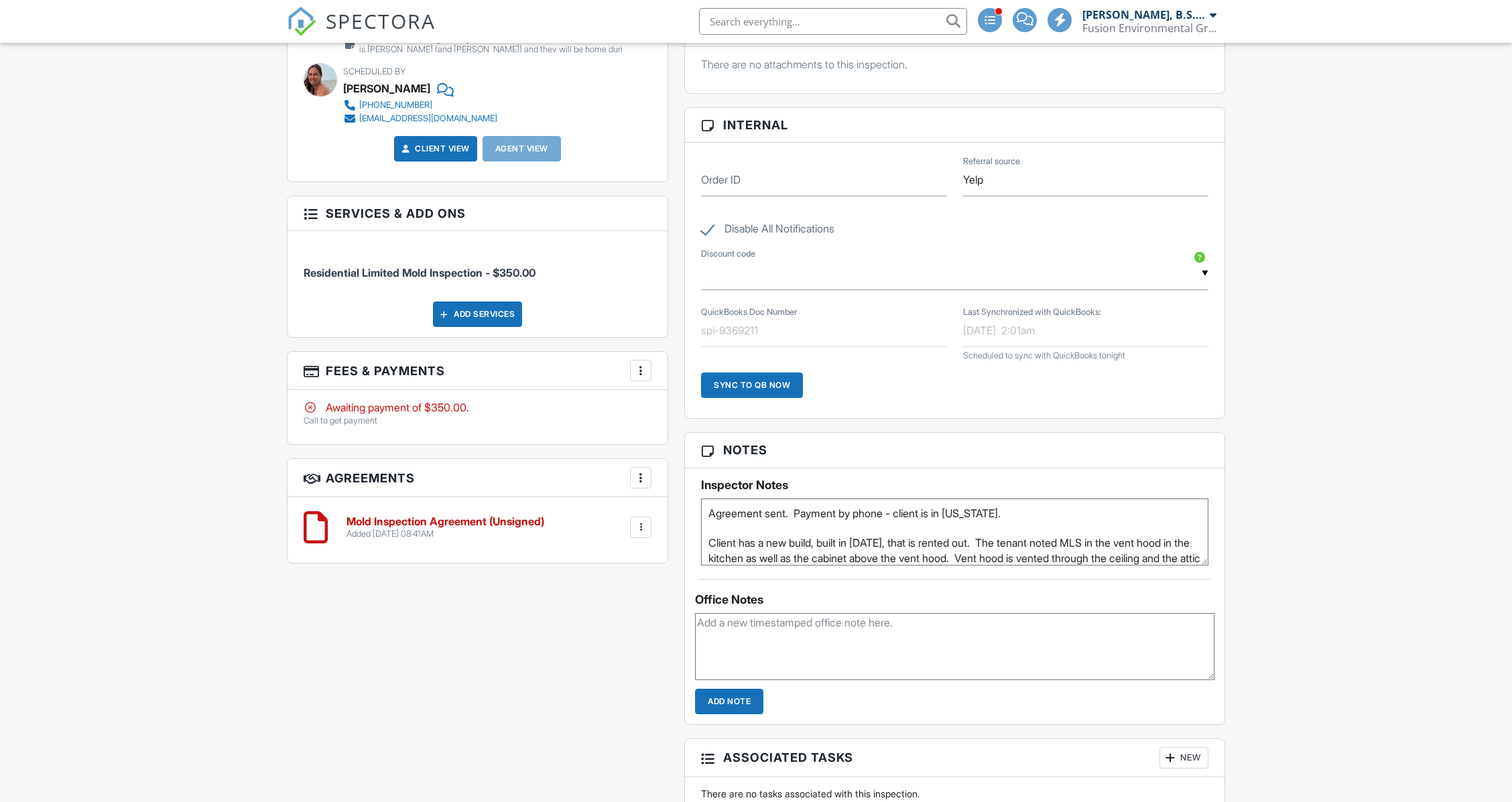
click at [502, 312] on div "Add Services" at bounding box center [478, 315] width 89 height 26
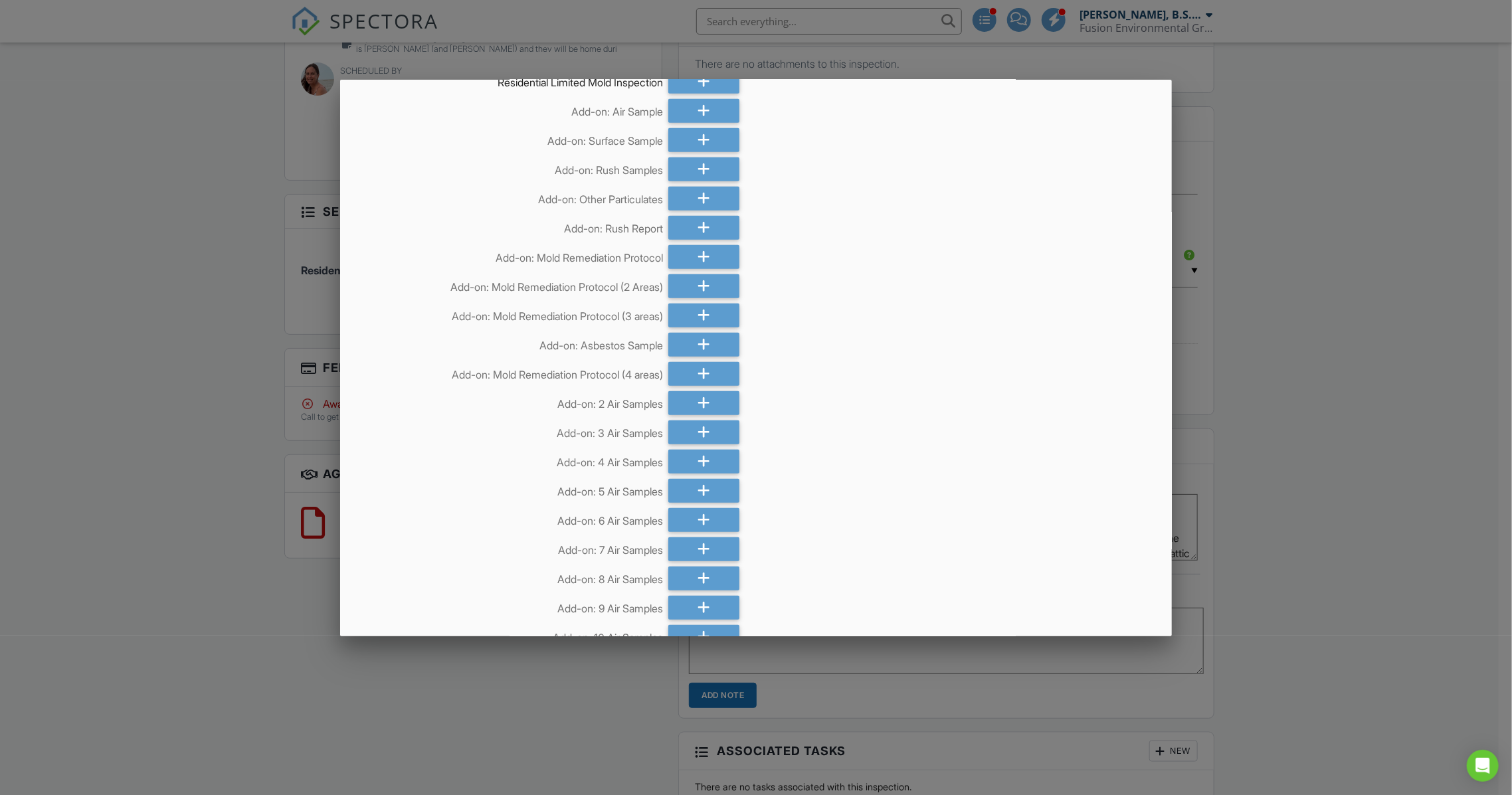
scroll to position [708, 0]
click at [698, 261] on icon at bounding box center [704, 261] width 13 height 24
click at [703, 401] on icon at bounding box center [704, 407] width 13 height 24
click at [709, 134] on div at bounding box center [704, 144] width 71 height 24
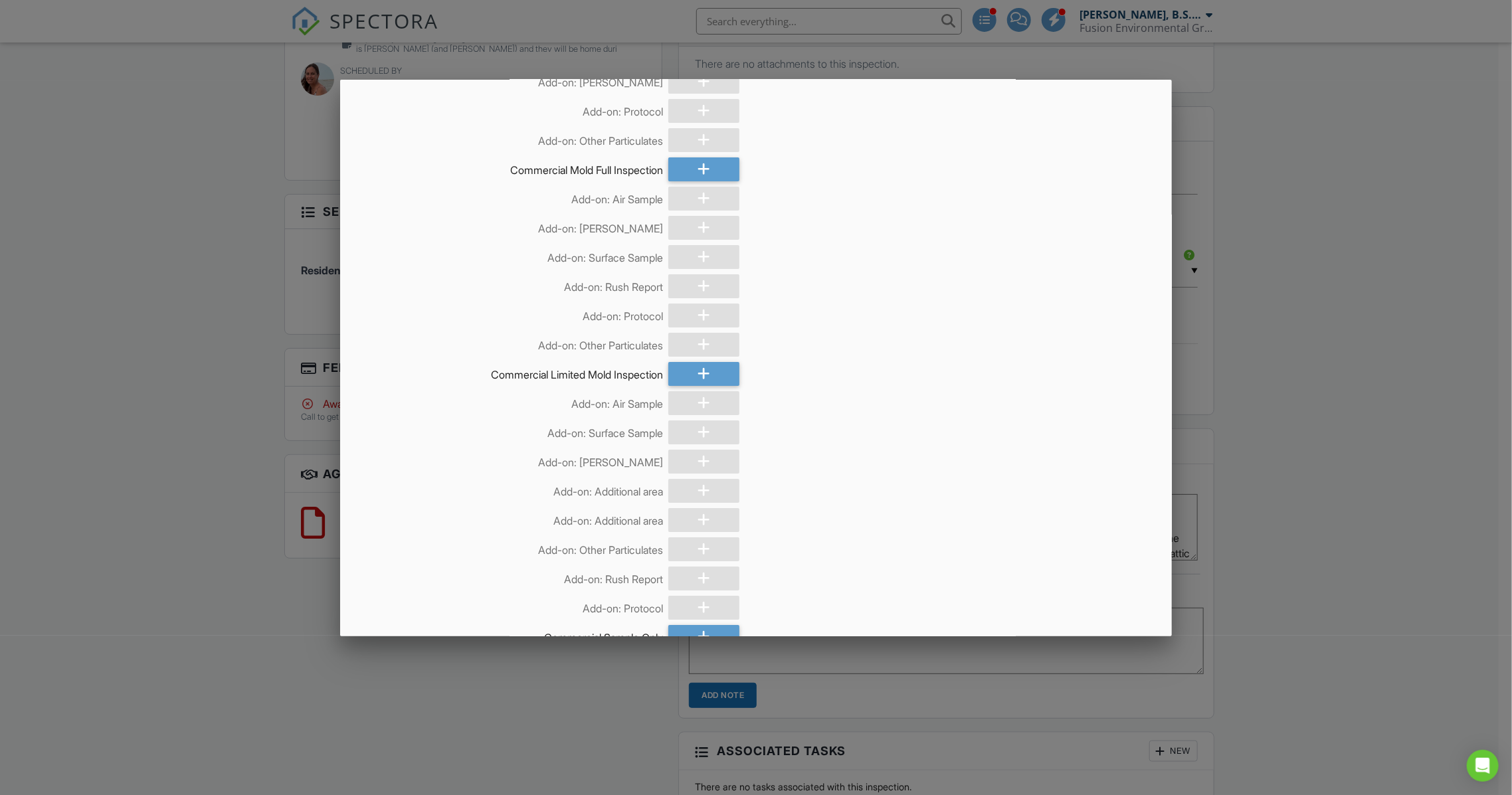
scroll to position [7656, 0]
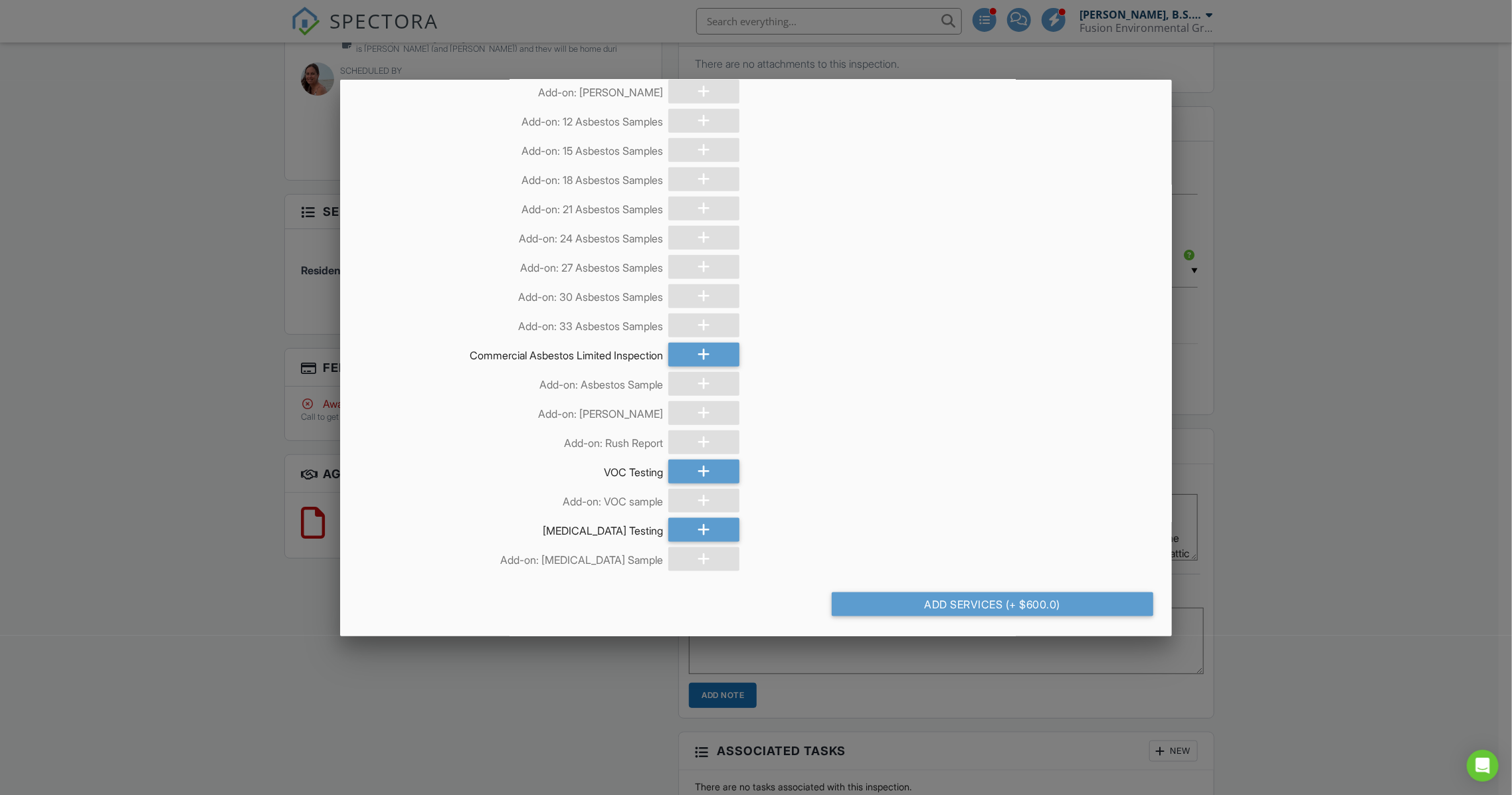
click at [1024, 605] on div "Add Services (+ $600.0)" at bounding box center [992, 604] width 322 height 24
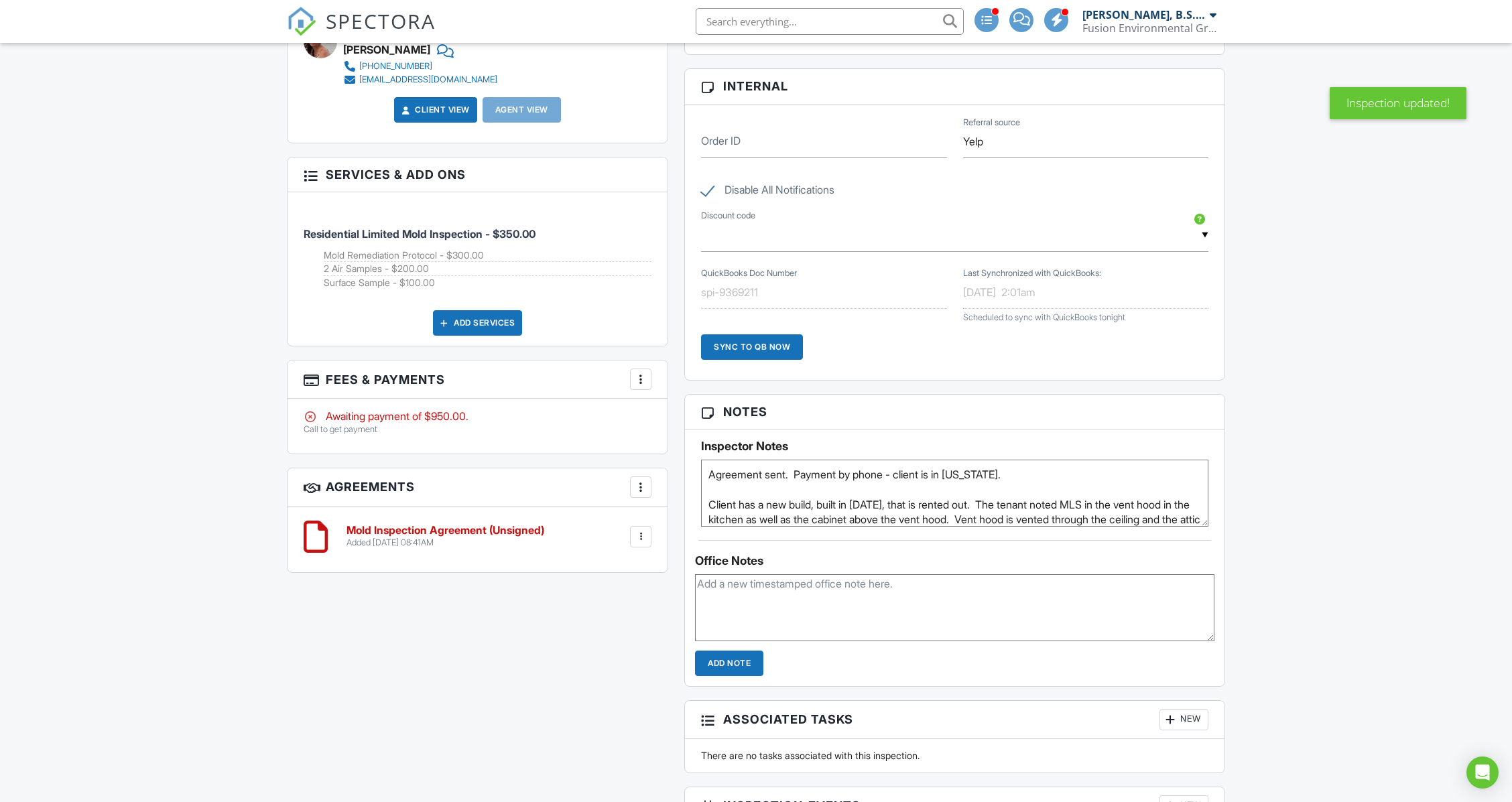
click at [643, 487] on div at bounding box center [641, 487] width 14 height 14
click at [681, 531] on li "Add Agreement" at bounding box center [721, 528] width 165 height 33
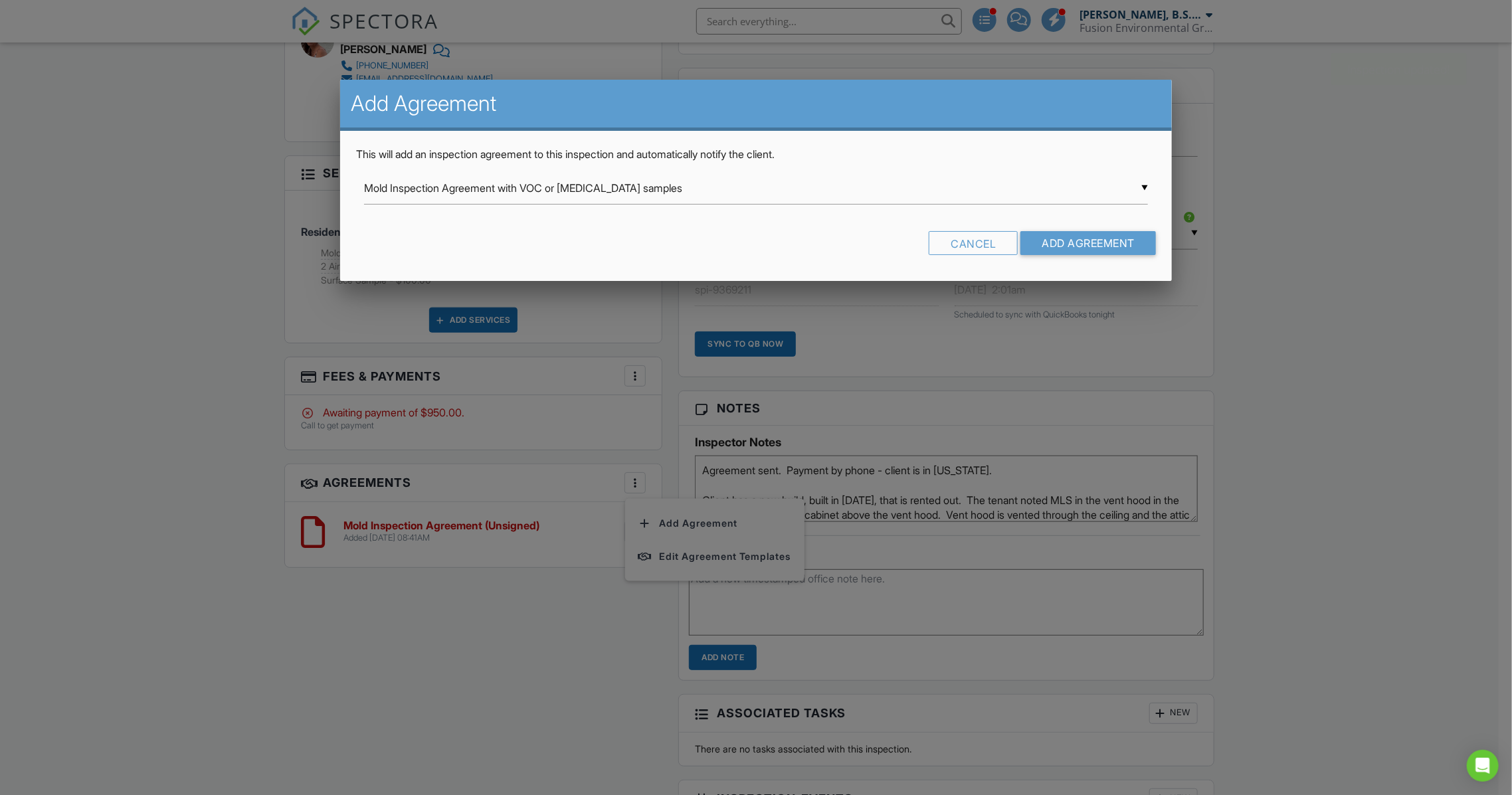
click at [694, 189] on div "▼ Mold Inspection Agreement with VOC or [MEDICAL_DATA] samples Mold Inspection …" at bounding box center [756, 189] width 784 height 33
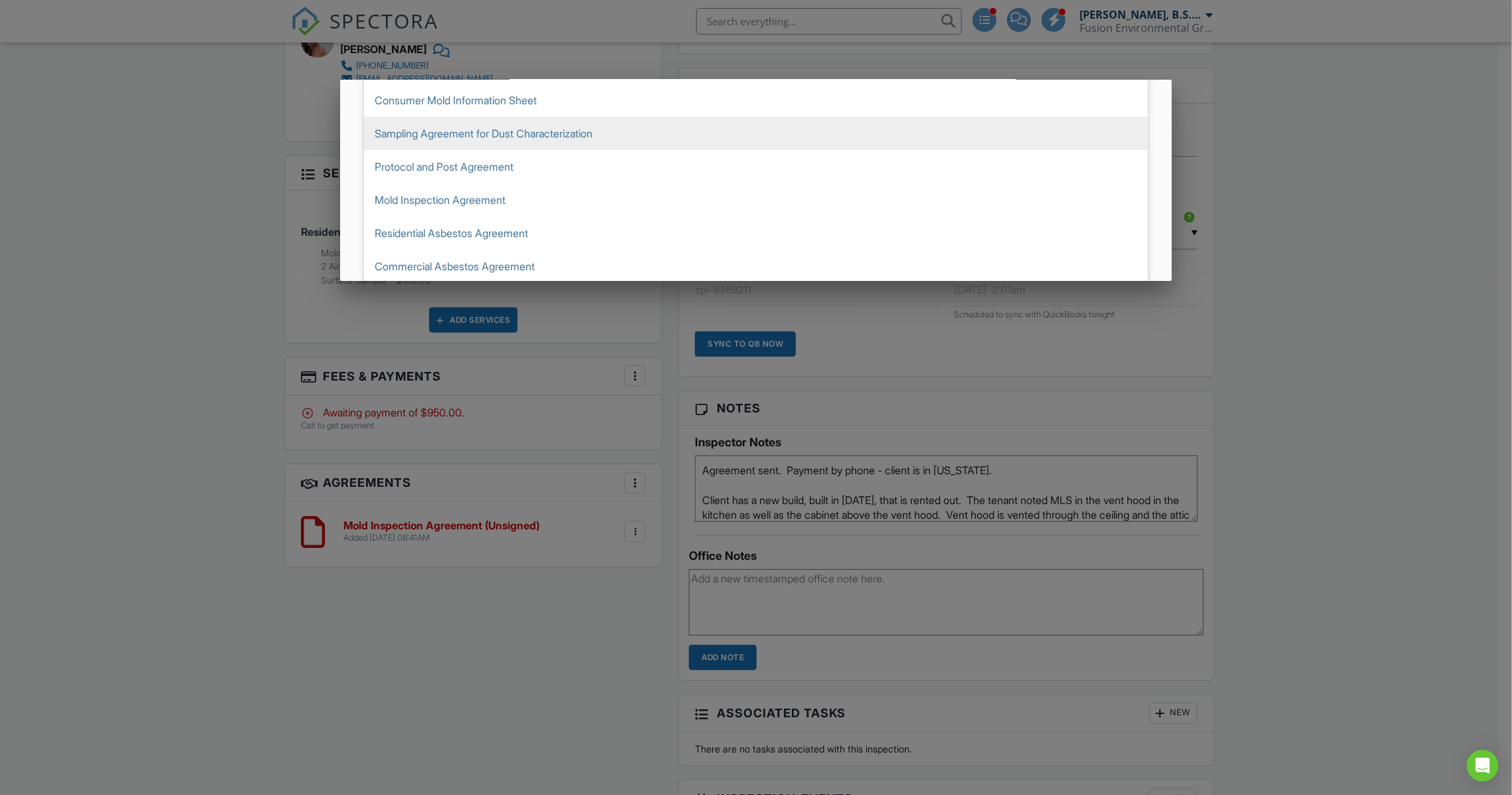
scroll to position [255, 0]
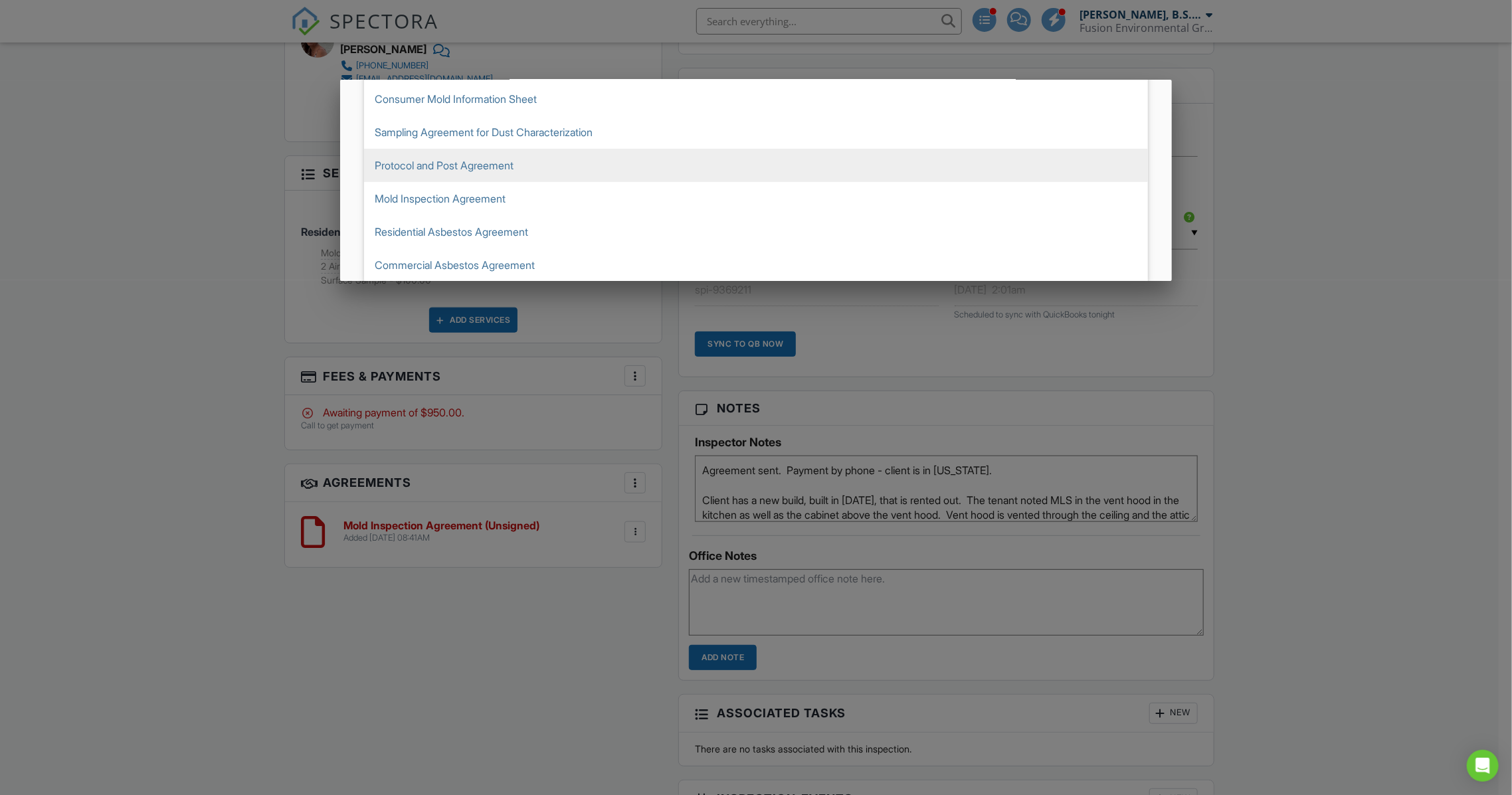
click at [553, 151] on span "Protocol and Post Agreement" at bounding box center [756, 165] width 784 height 33
type input "Protocol and Post Agreement"
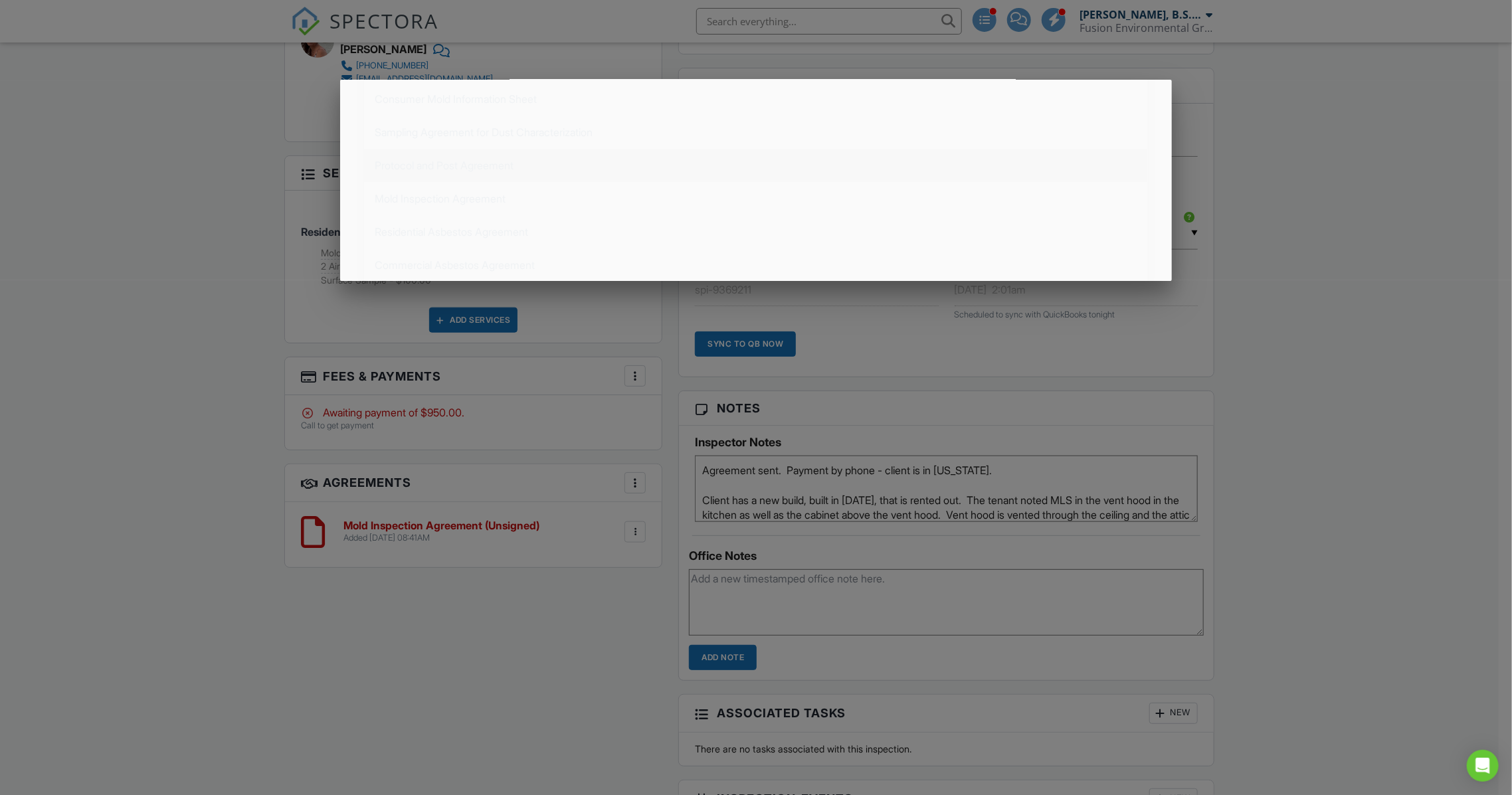
scroll to position [0, 0]
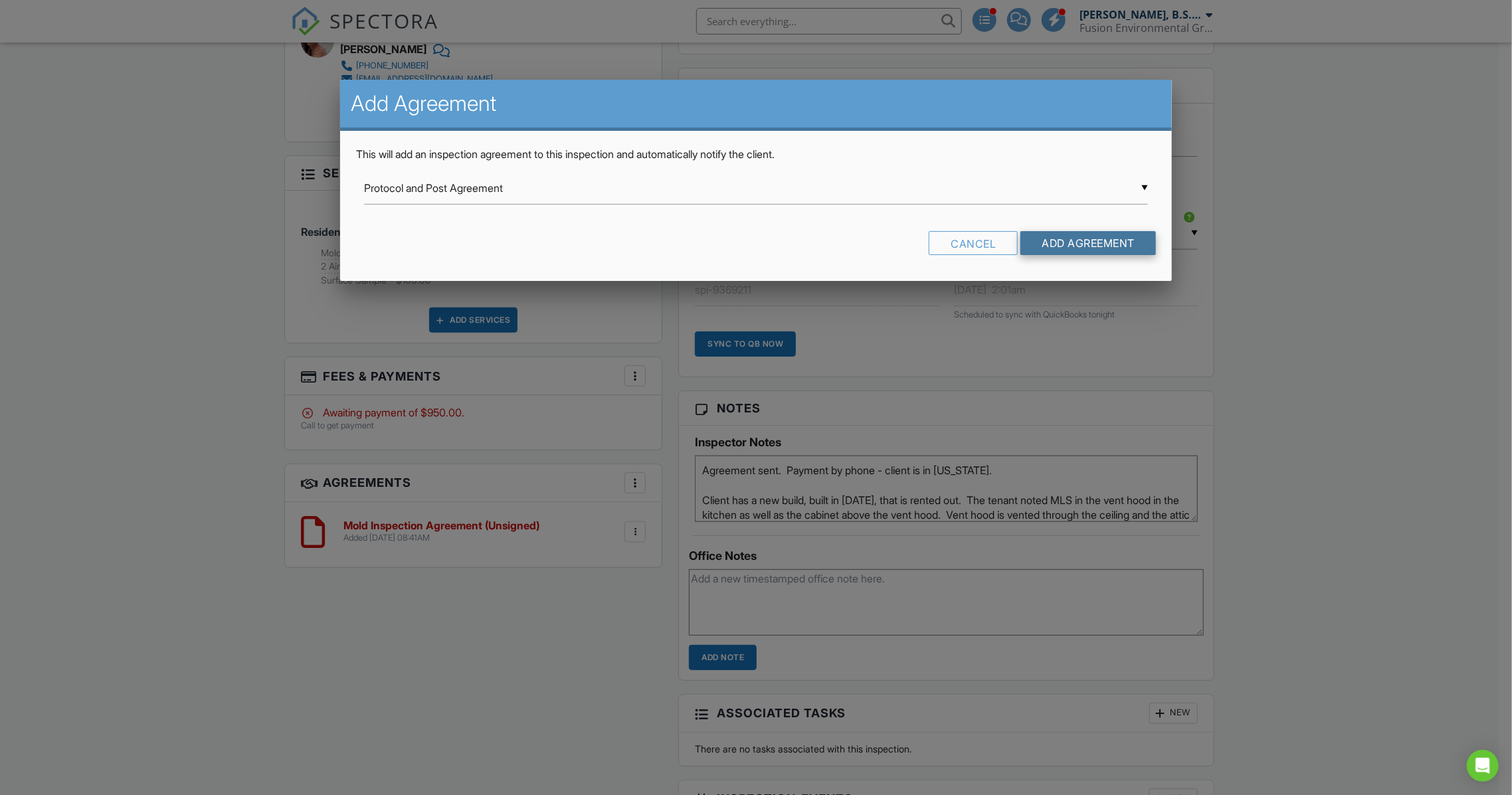
click at [1102, 243] on input "Add Agreement" at bounding box center [1088, 243] width 136 height 24
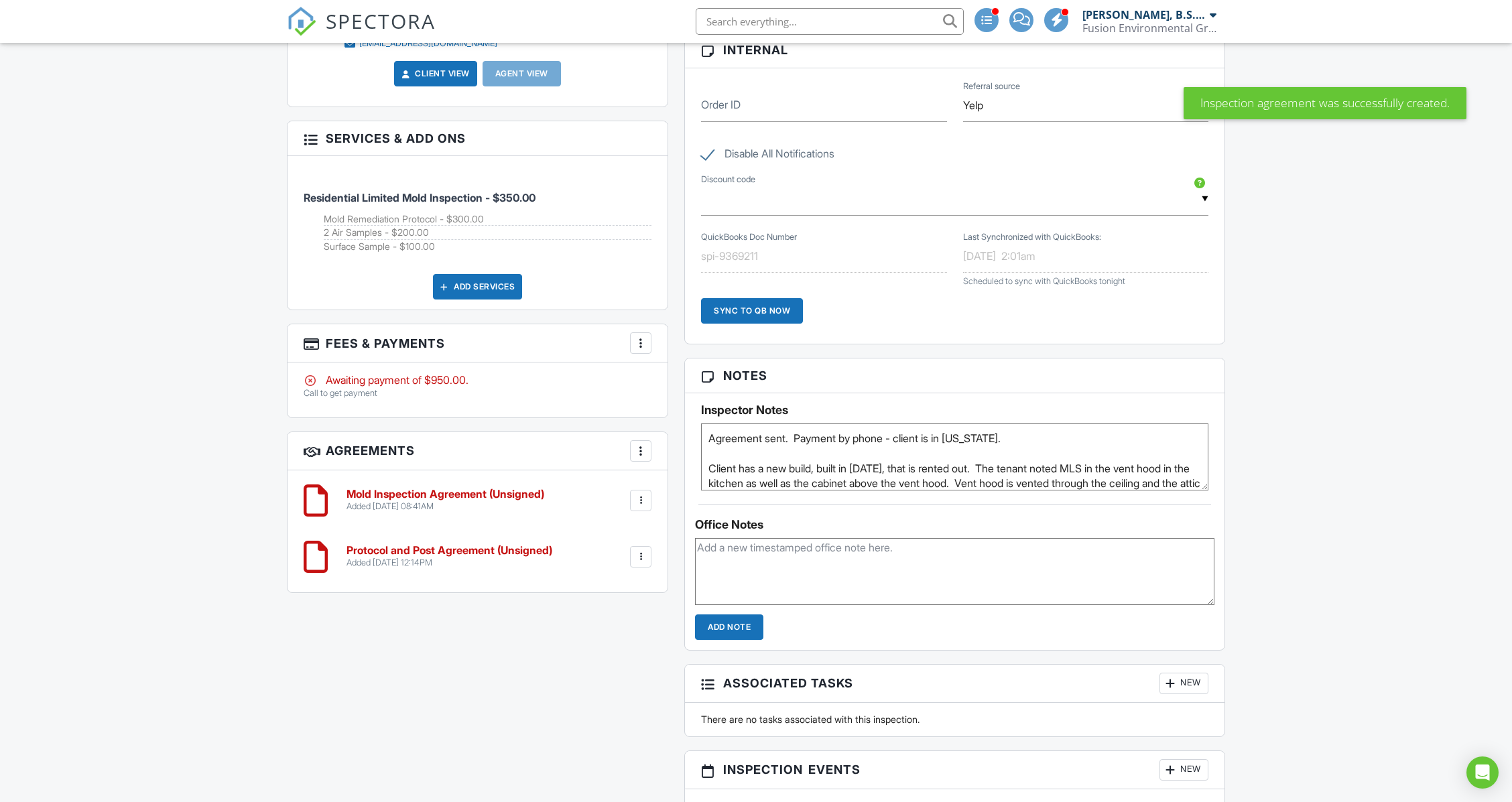
click at [643, 556] on div at bounding box center [641, 556] width 14 height 14
click at [611, 589] on li "Edit" at bounding box center [605, 593] width 76 height 33
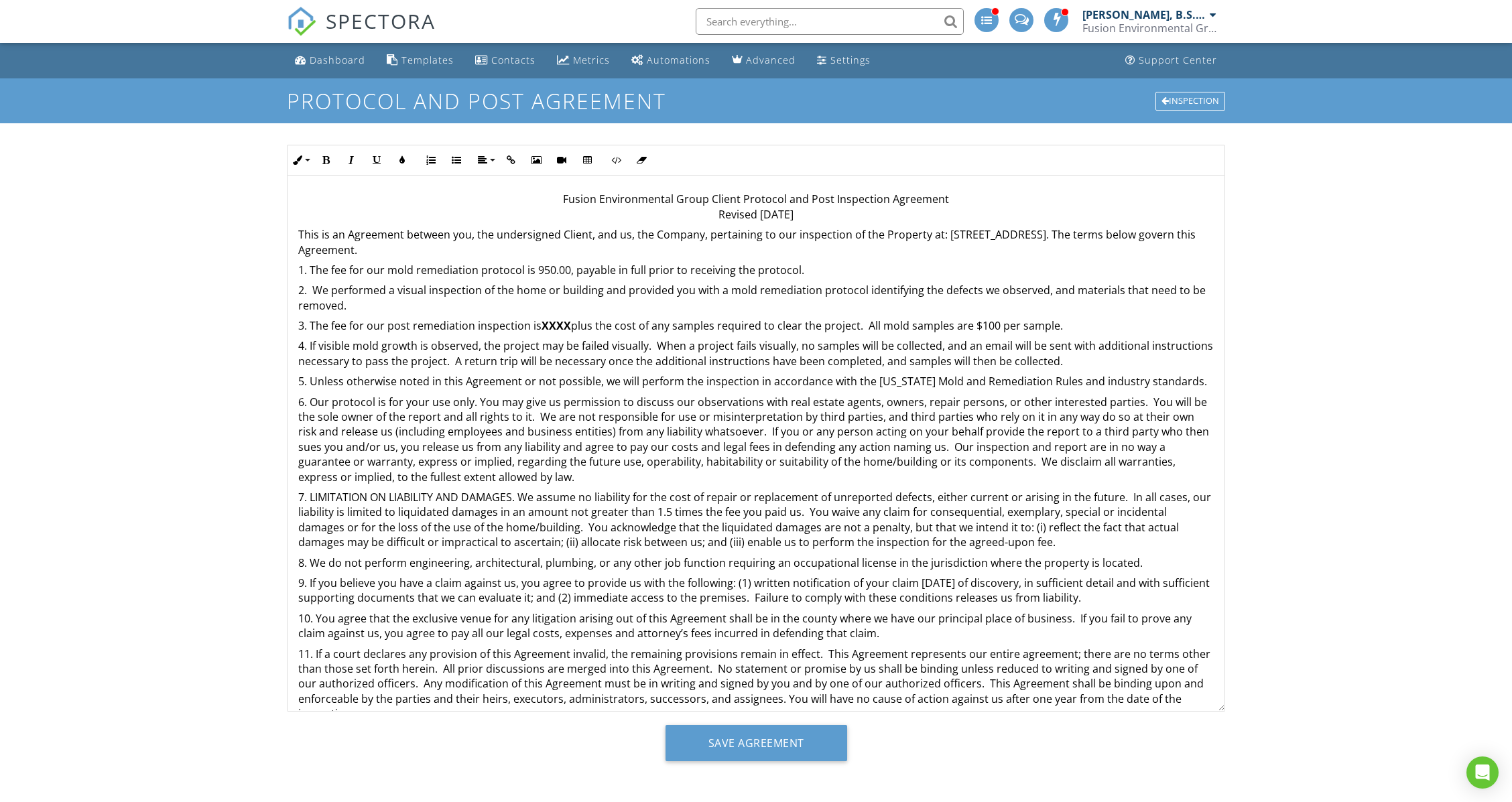
click at [538, 270] on p "1. The fee for our mold remediation protocol is 950.00, payable in full prior t…" at bounding box center [756, 270] width 916 height 15
click at [391, 270] on p "1. The fee for our mold remediation protocol is 950.00, payable in full prior t…" at bounding box center [756, 270] width 916 height 15
click at [646, 269] on p "1. The fee for our mold inspection and mold remediation protocol is 950.00, pay…" at bounding box center [756, 270] width 916 height 15
click at [561, 329] on strong "XXXX" at bounding box center [557, 326] width 29 height 15
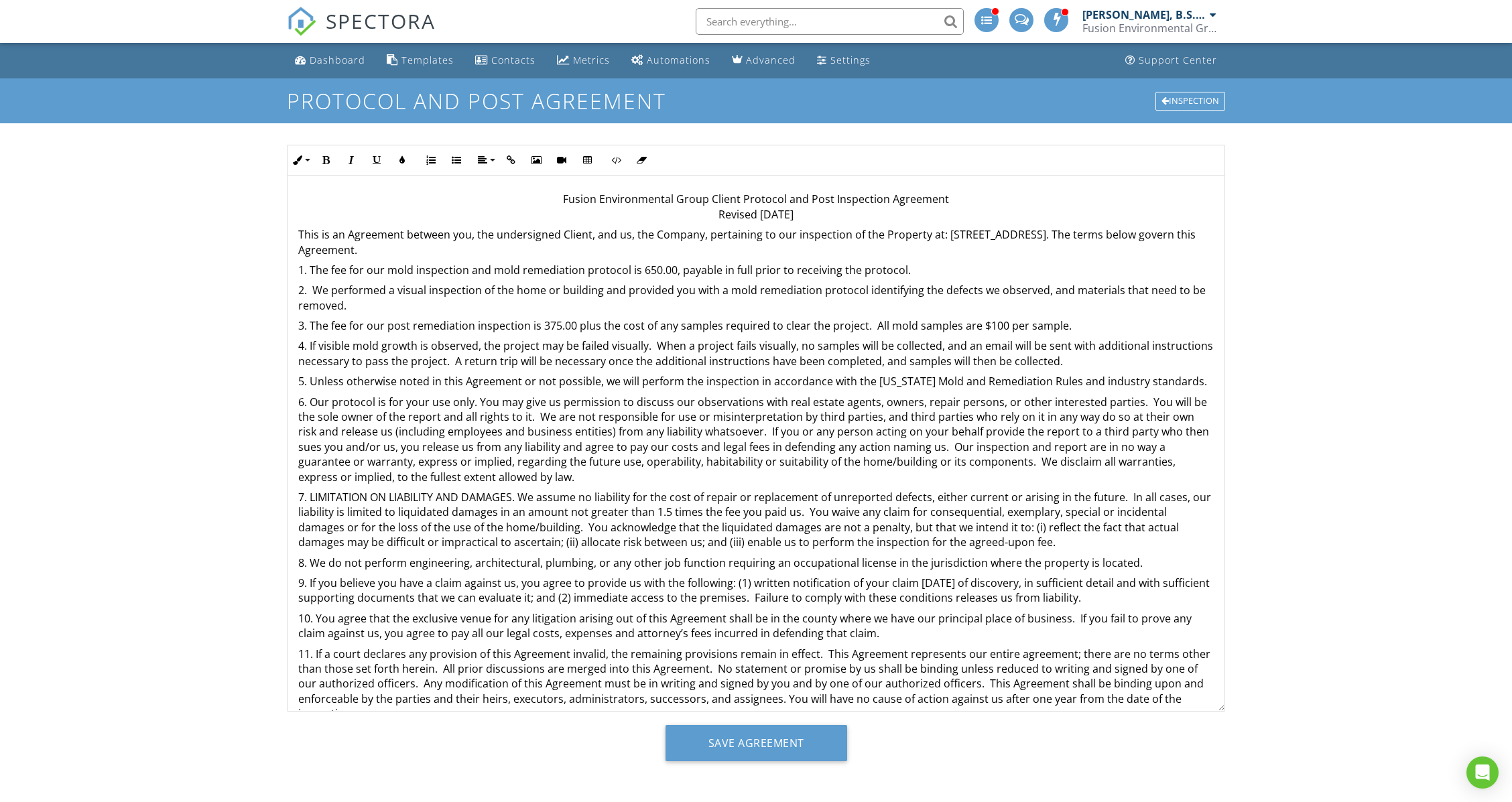
click at [541, 325] on p "3. The fee for our post remediation inspection is 375.00 plus the cost of any s…" at bounding box center [756, 326] width 916 height 15
drag, startPoint x: 641, startPoint y: 265, endPoint x: 646, endPoint y: 272, distance: 8.6
click at [640, 265] on p "1. The fee for our mold inspection and mold remediation protocol is 650.00, pay…" at bounding box center [756, 270] width 916 height 15
click at [756, 290] on p "2. We performed a visual inspection of the home or building and provided you wi…" at bounding box center [756, 297] width 916 height 30
click at [792, 737] on input "Save Agreement" at bounding box center [756, 742] width 181 height 36
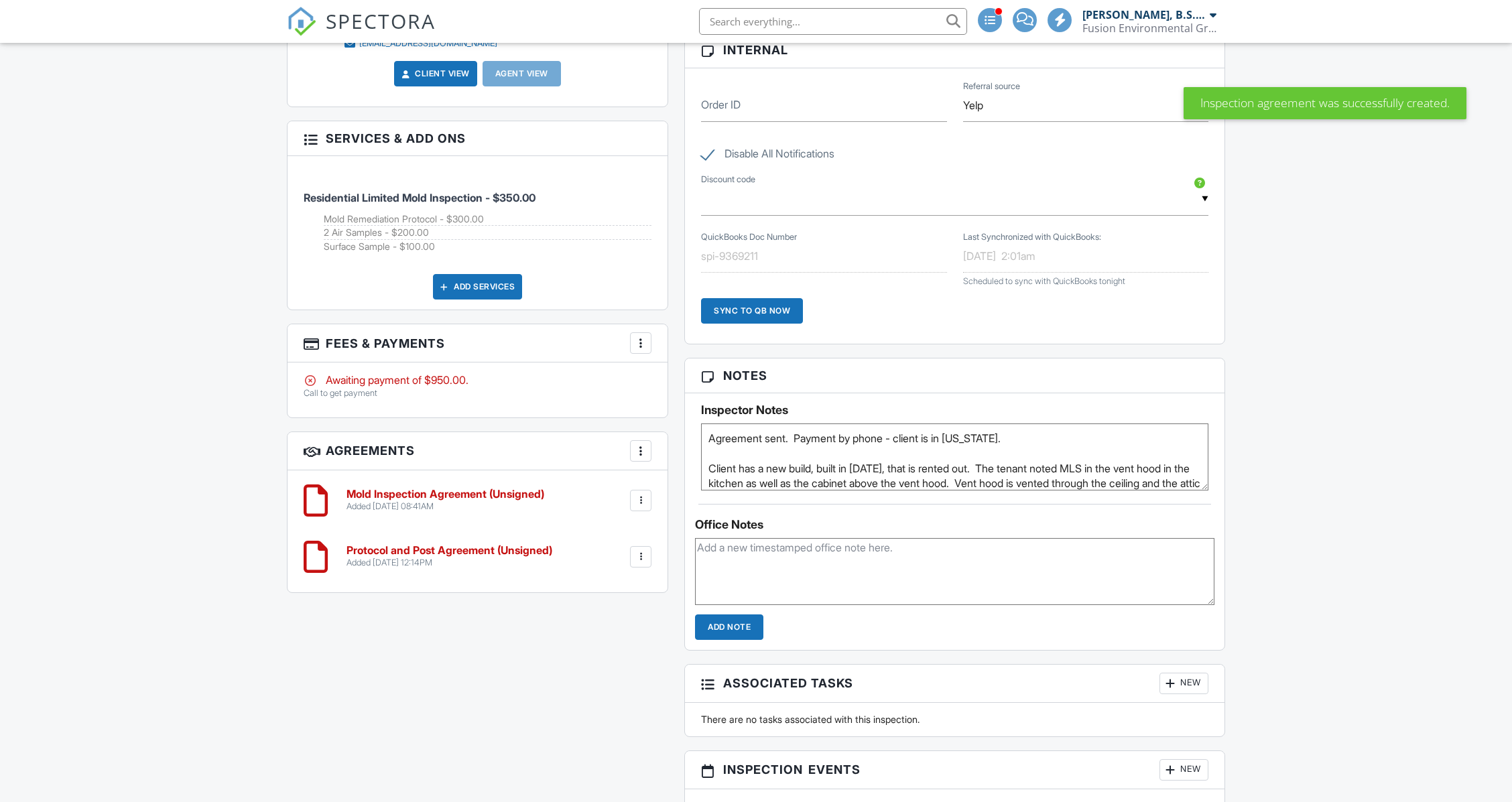
scroll to position [929, 0]
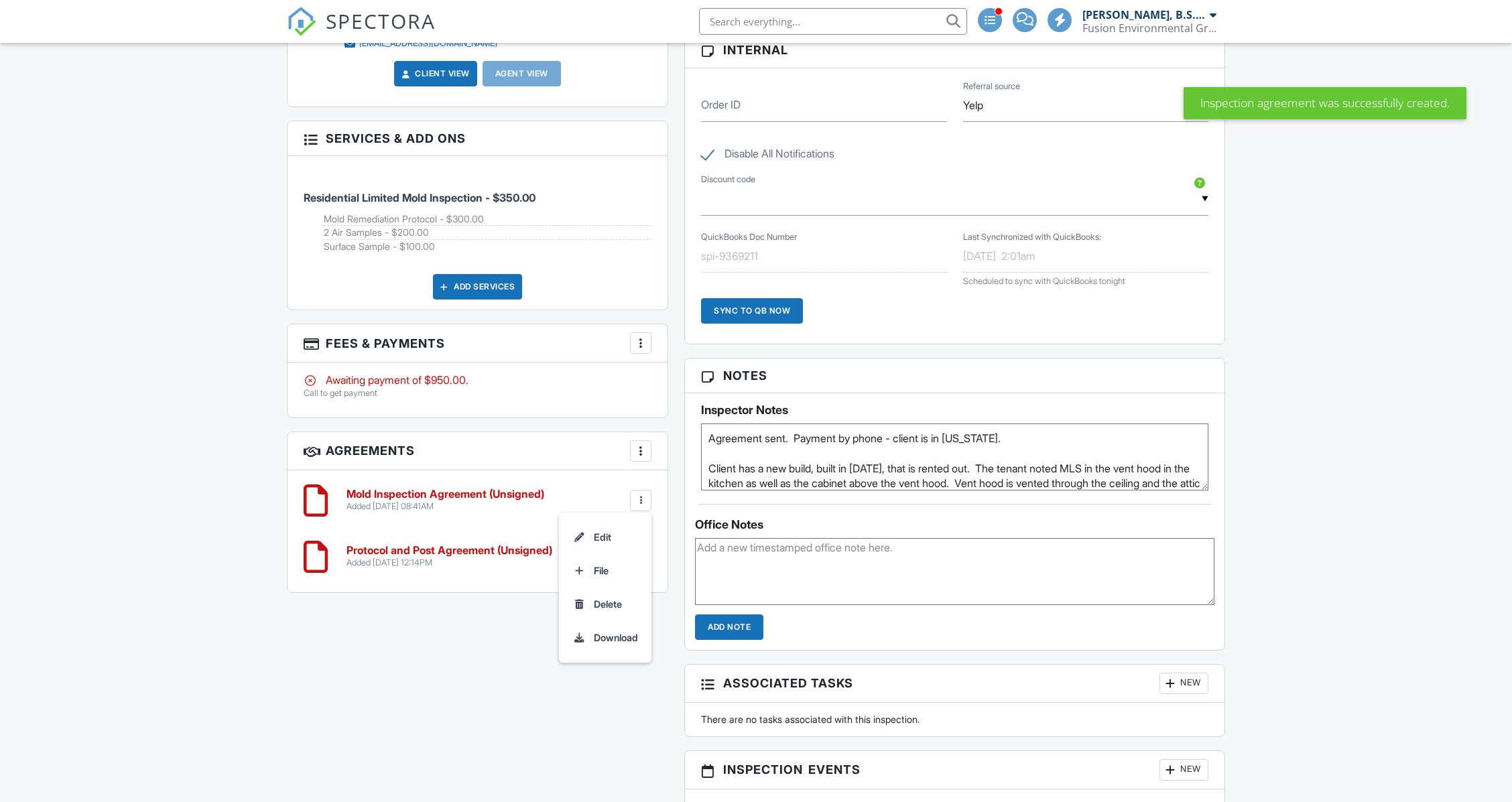
click at [620, 605] on li "Delete" at bounding box center [605, 604] width 76 height 33
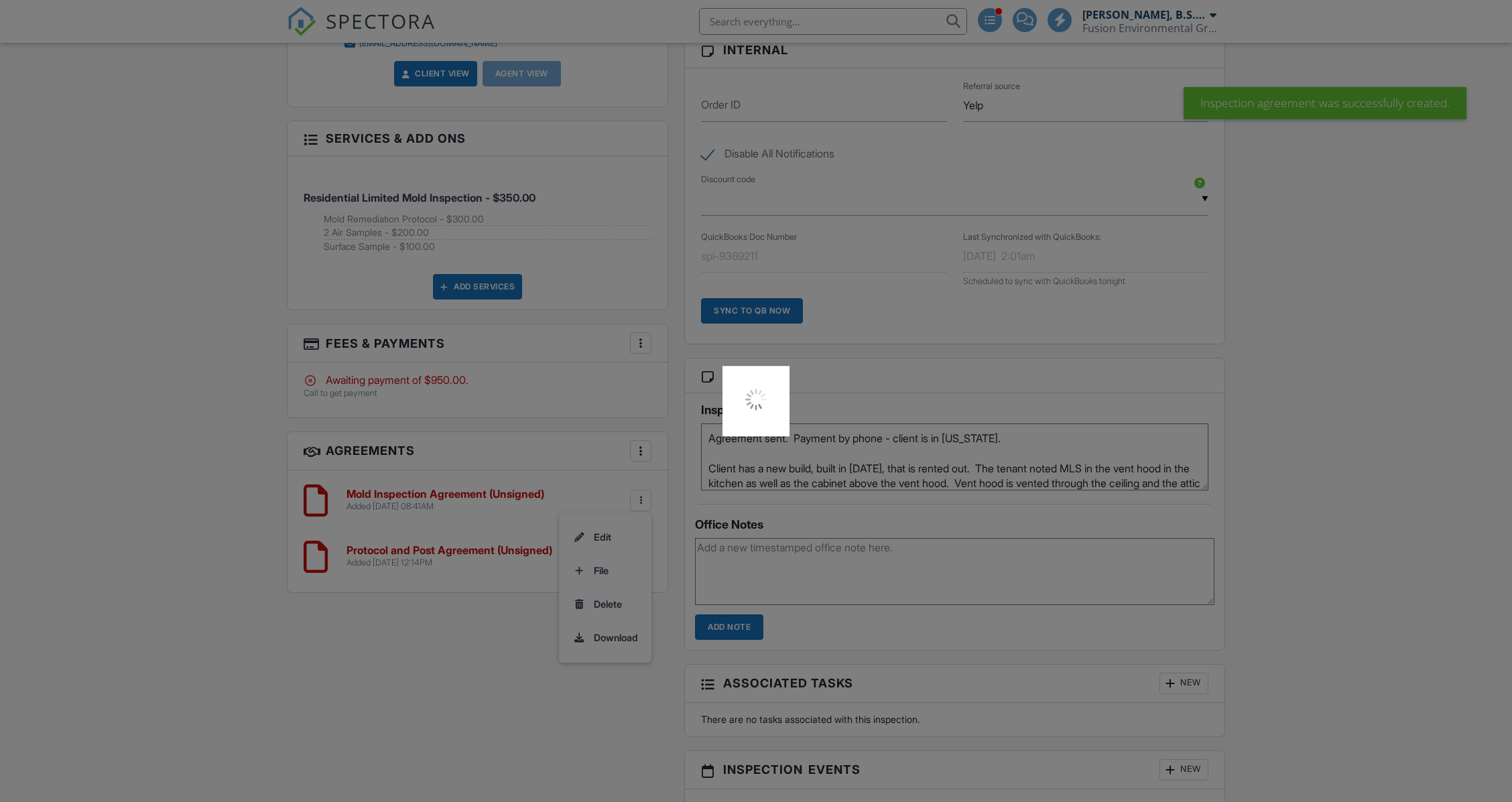
scroll to position [0, 0]
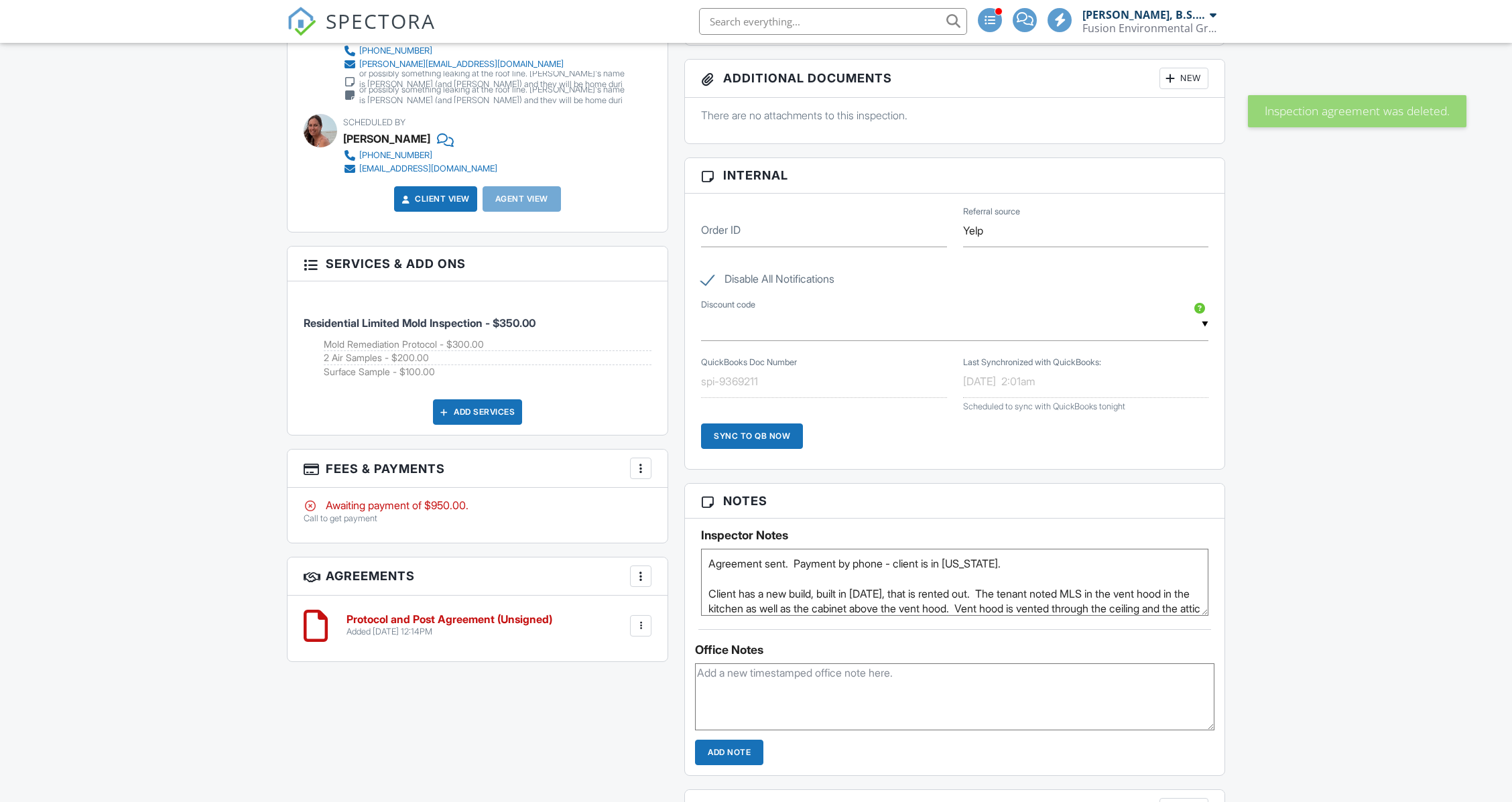
click at [473, 618] on h6 "Protocol and Post Agreement (Unsigned)" at bounding box center [450, 619] width 206 height 12
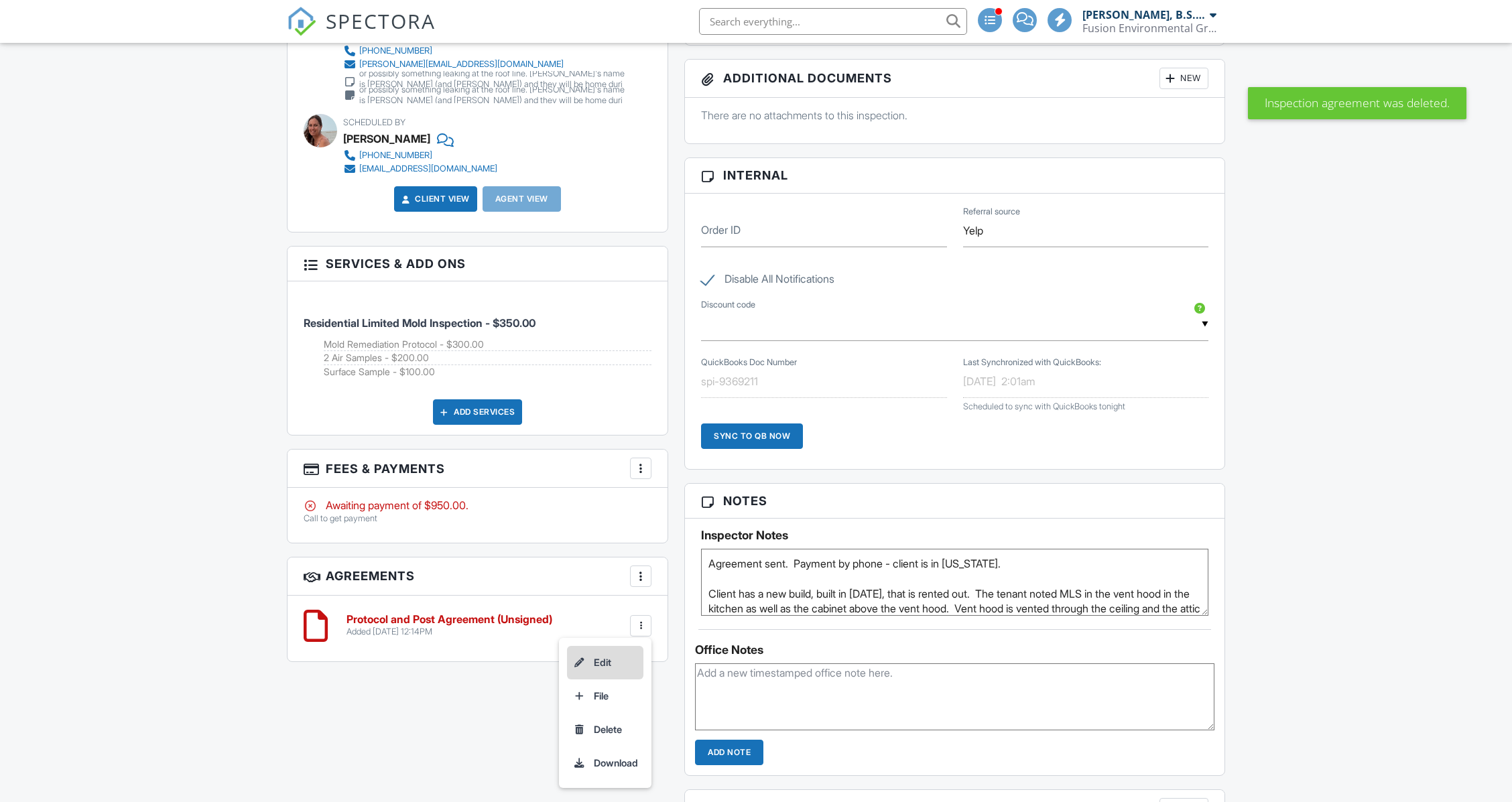
click at [609, 655] on li "Edit" at bounding box center [605, 662] width 76 height 33
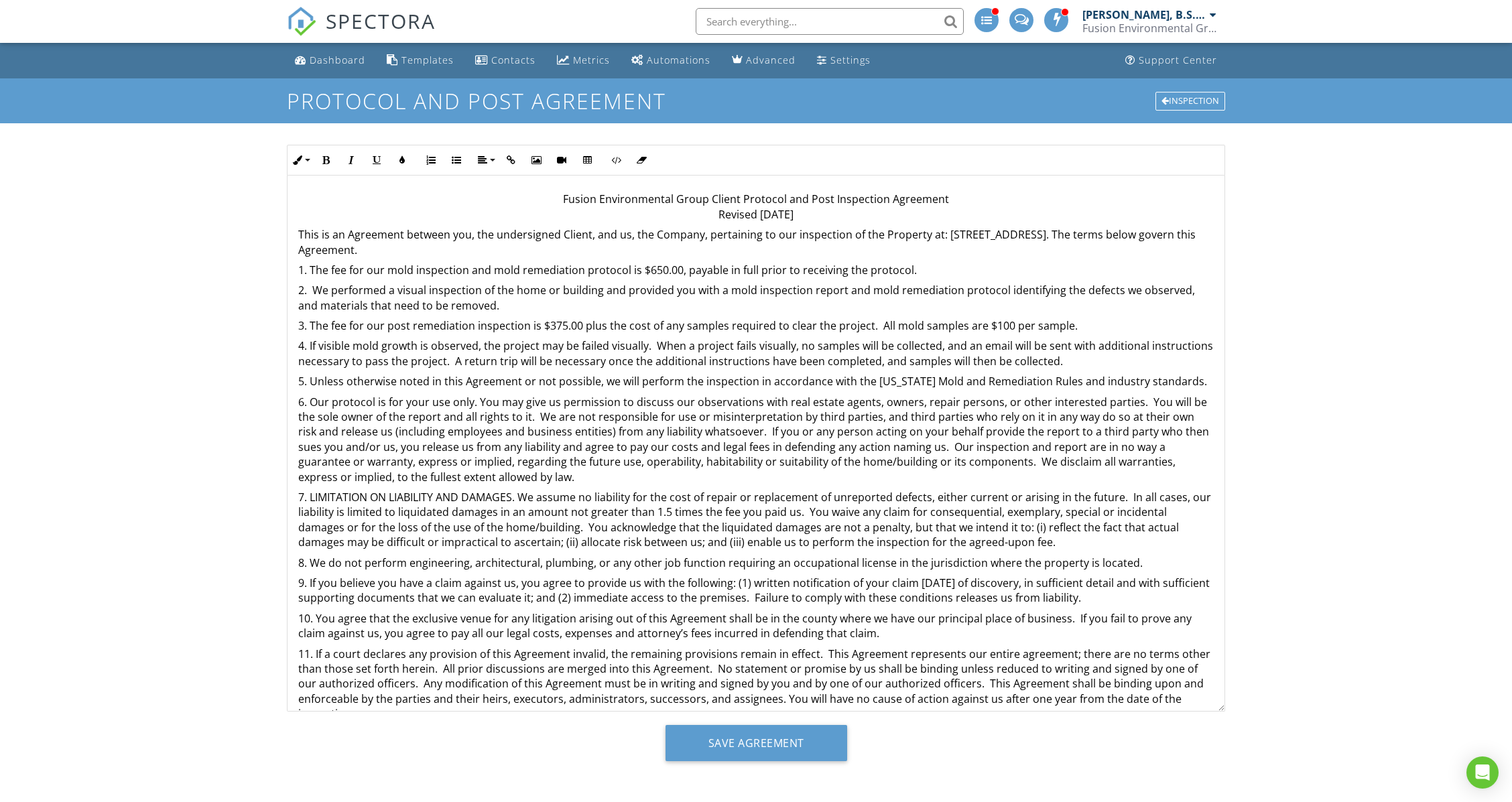
click at [555, 320] on p "3. The fee for our post remediation inspection is $375.00 plus the cost of any …" at bounding box center [756, 326] width 916 height 15
click at [557, 322] on p "3. The fee for our post remediation inspection is $375.00 plus the cost of any …" at bounding box center [756, 326] width 916 height 15
click at [759, 745] on input "Save Agreement" at bounding box center [756, 742] width 181 height 36
